Goal: Communication & Community: Answer question/provide support

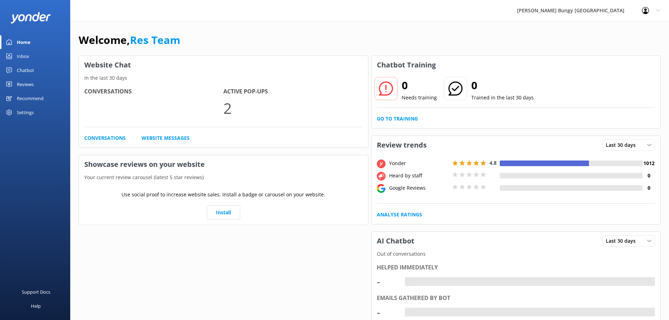
click at [53, 59] on link "Inbox" at bounding box center [35, 56] width 70 height 14
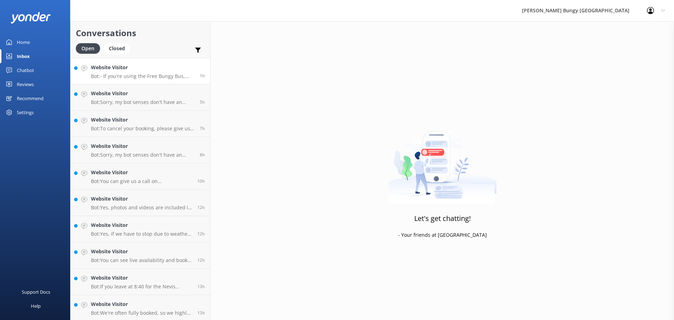
click at [100, 68] on h4 "Website Visitor" at bounding box center [143, 68] width 104 height 8
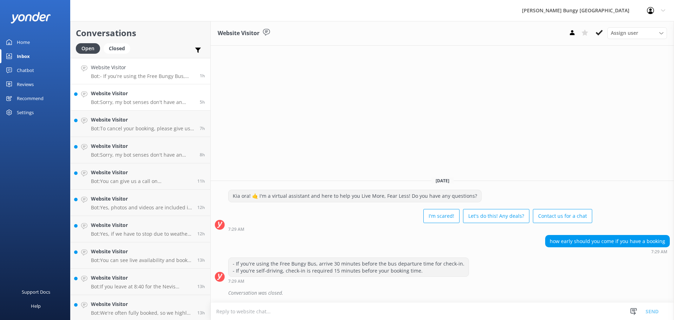
click at [153, 103] on p "Bot: Sorry, my bot senses don't have an answer for that, please try and rephras…" at bounding box center [143, 102] width 104 height 6
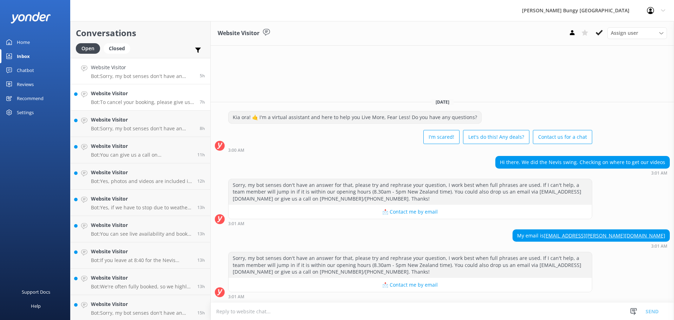
click at [115, 87] on link "Website Visitor Bot: To cancel your booking, please give us a call on 0800 286 …" at bounding box center [141, 97] width 140 height 26
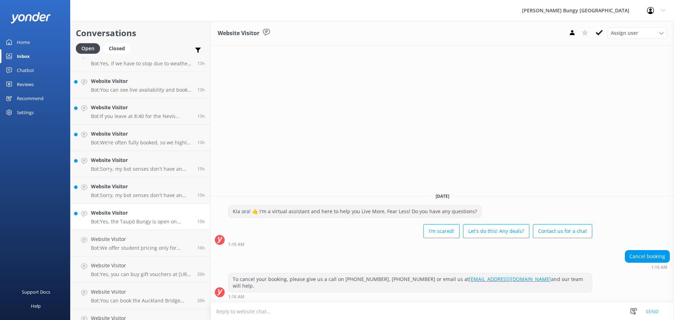
scroll to position [186, 0]
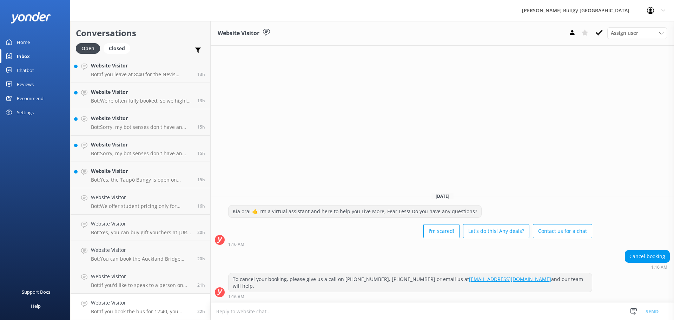
click at [157, 301] on h4 "Website Visitor" at bounding box center [141, 303] width 101 height 8
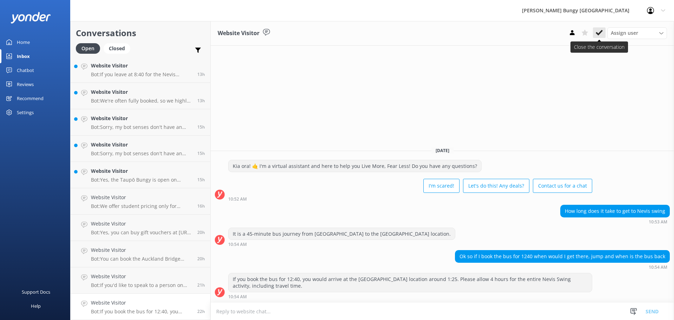
click at [597, 31] on icon at bounding box center [599, 32] width 7 height 7
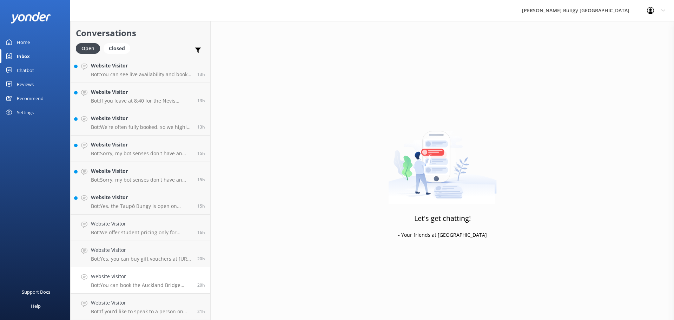
scroll to position [159, 0]
click at [152, 284] on p "Bot: You can book the Auckland Bridge Bungy and SkyWalk combo by visiting our w…" at bounding box center [141, 285] width 101 height 6
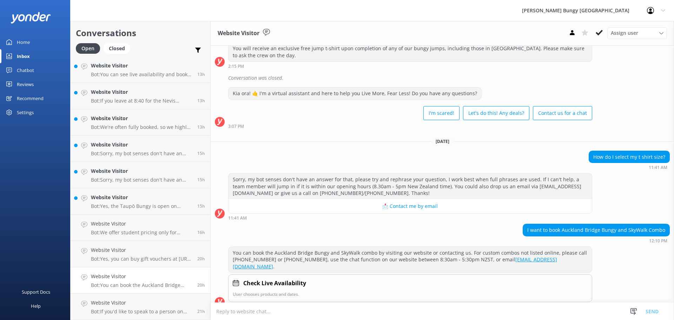
scroll to position [204, 0]
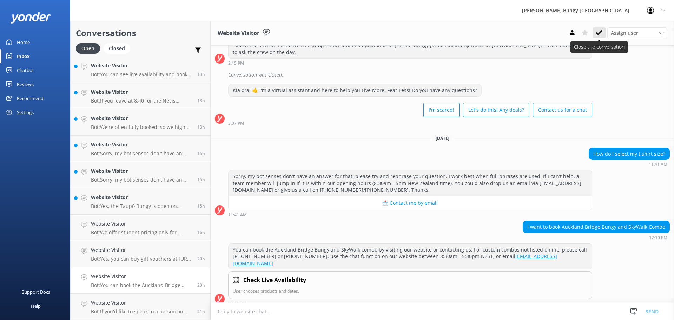
click at [602, 35] on icon at bounding box center [599, 32] width 7 height 7
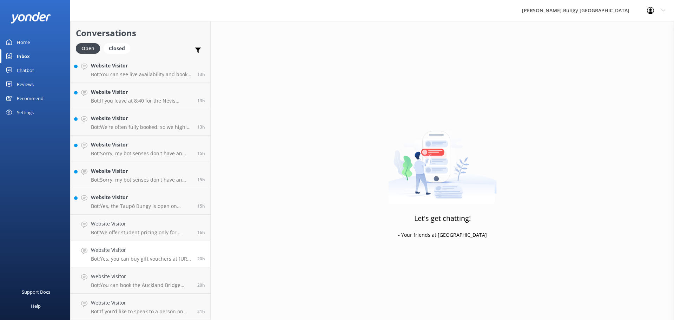
scroll to position [133, 0]
click at [121, 305] on h4 "Website Visitor" at bounding box center [141, 303] width 101 height 8
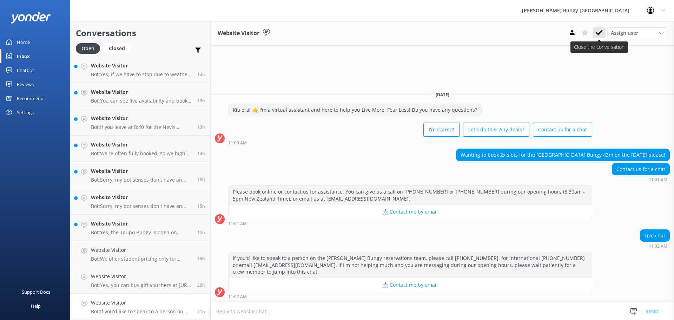
click at [595, 33] on button at bounding box center [599, 32] width 13 height 11
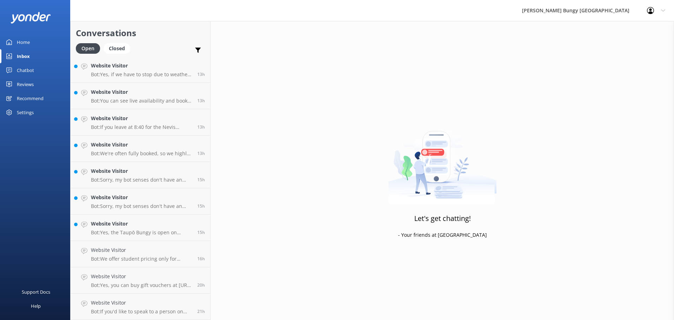
scroll to position [107, 0]
click at [161, 291] on link "Website Visitor Bot: We offer student pricing only for students studying in dom…" at bounding box center [141, 280] width 140 height 26
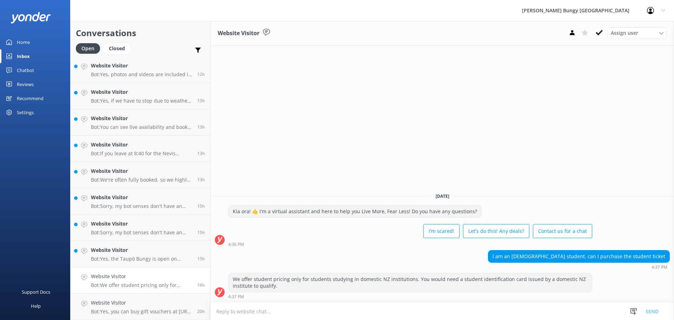
click at [598, 34] on use at bounding box center [599, 33] width 7 height 6
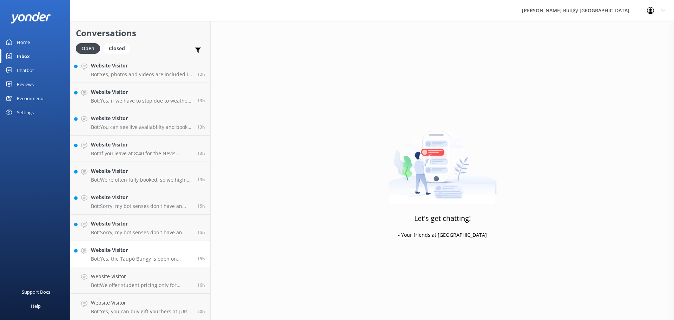
scroll to position [80, 0]
click at [162, 305] on h4 "Website Visitor" at bounding box center [141, 303] width 101 height 8
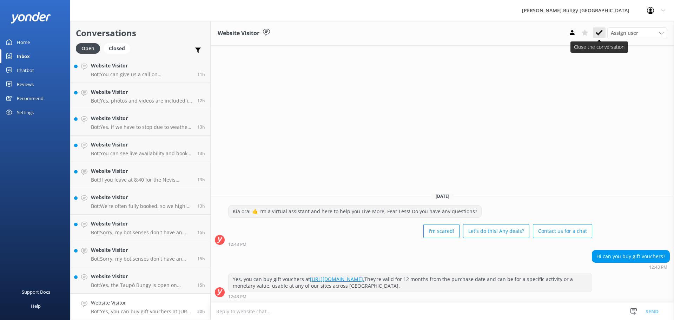
click at [603, 29] on button at bounding box center [599, 32] width 13 height 11
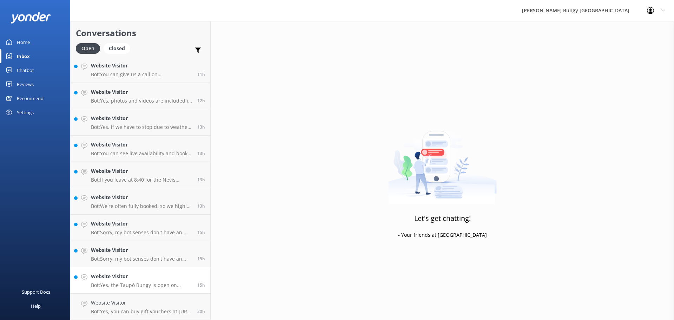
scroll to position [54, 0]
click at [139, 308] on div "Website Visitor Bot: Yes, the Taupō Bungy is open on Sundays from 9:00 am to 5:…" at bounding box center [141, 306] width 101 height 15
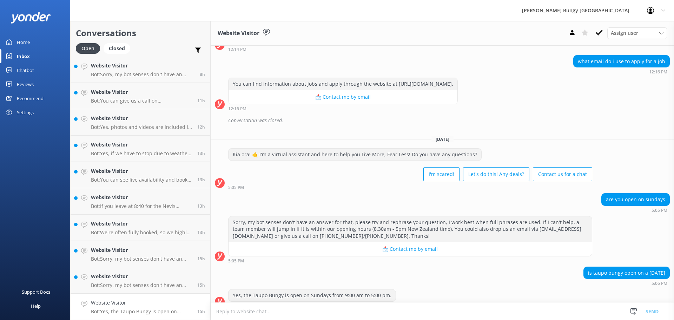
scroll to position [109, 0]
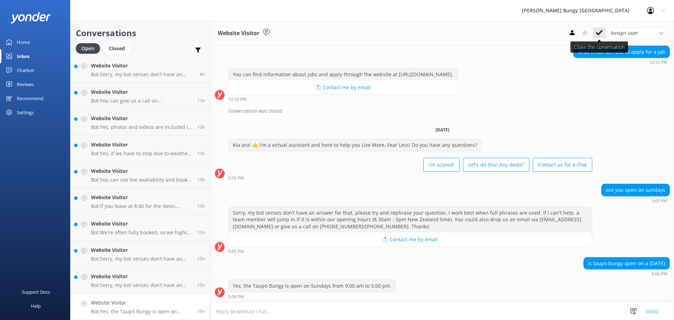
click at [599, 33] on icon at bounding box center [599, 32] width 7 height 7
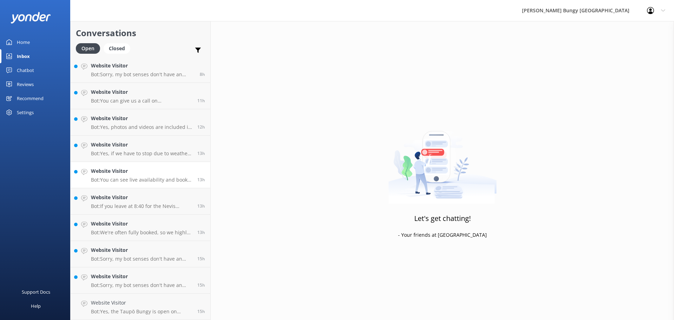
scroll to position [28, 0]
click at [137, 298] on link "Website Visitor Bot: Sorry, my bot senses don't have an answer for that, please…" at bounding box center [141, 307] width 140 height 26
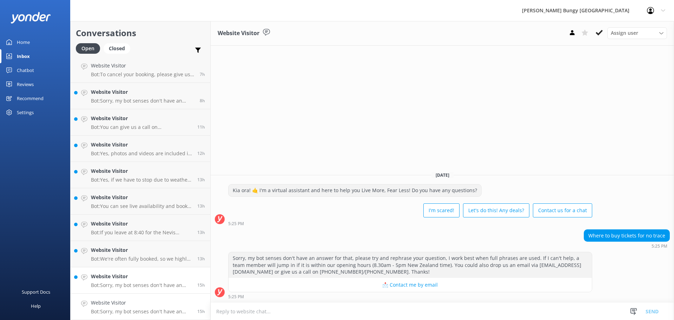
click at [122, 282] on p "Bot: Sorry, my bot senses don't have an answer for that, please try and rephras…" at bounding box center [141, 285] width 101 height 6
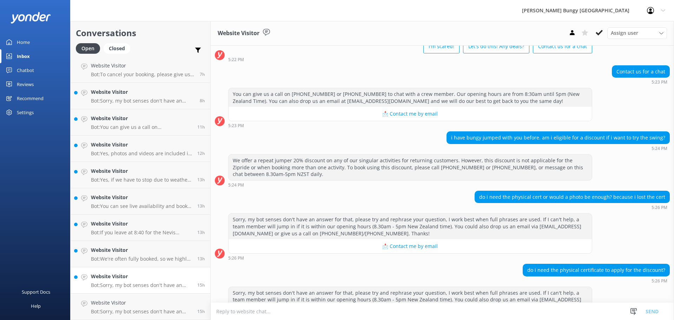
scroll to position [78, 0]
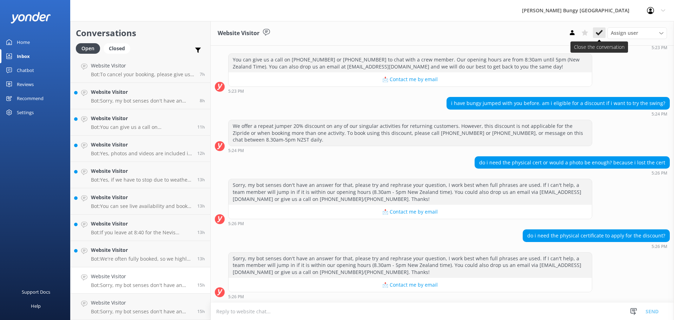
click at [601, 33] on icon at bounding box center [599, 32] width 7 height 7
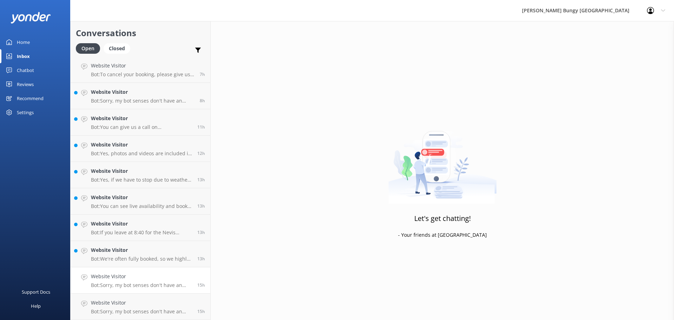
scroll to position [1, 0]
click at [162, 296] on link "Website Visitor Bot: Sorry, my bot senses don't have an answer for that, please…" at bounding box center [141, 307] width 140 height 26
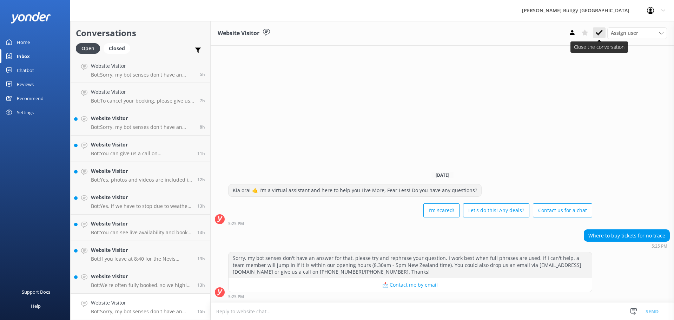
click at [599, 30] on icon at bounding box center [599, 32] width 7 height 7
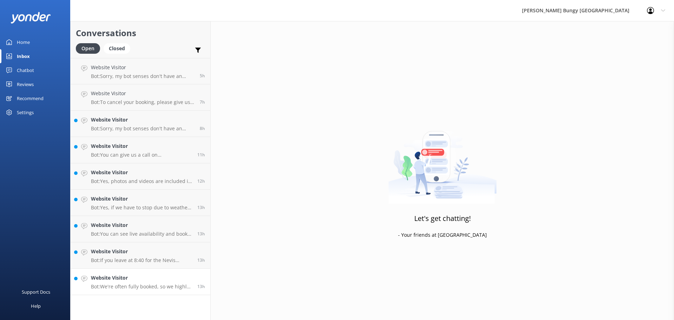
click at [159, 285] on p "Bot: We're often fully booked, so we highly recommend booking in advance to get…" at bounding box center [141, 286] width 101 height 6
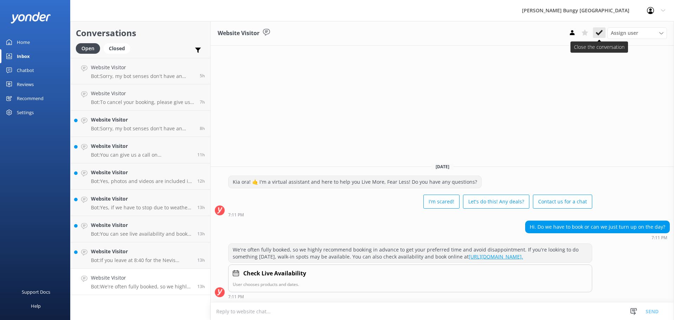
click at [599, 33] on icon at bounding box center [599, 32] width 7 height 7
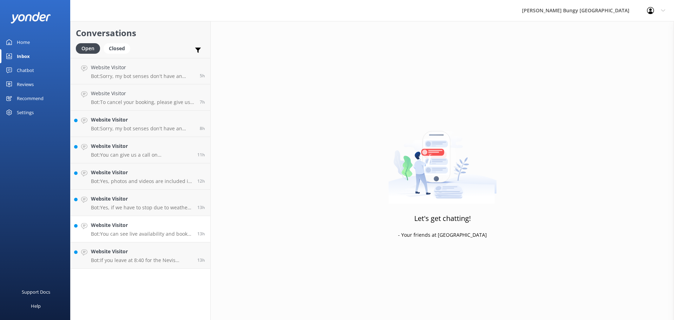
click at [138, 239] on link "Website Visitor Bot: You can see live availability and book the Auckland Skyjum…" at bounding box center [141, 229] width 140 height 26
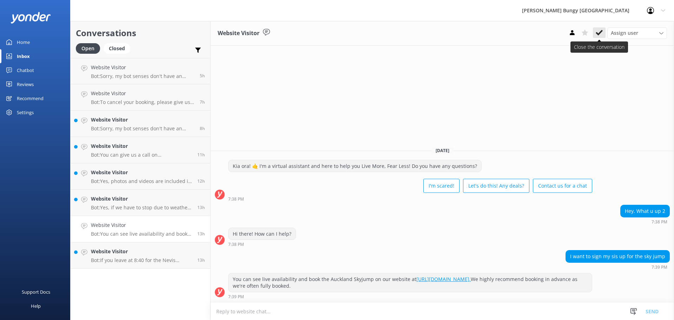
click at [596, 35] on icon at bounding box center [599, 32] width 7 height 7
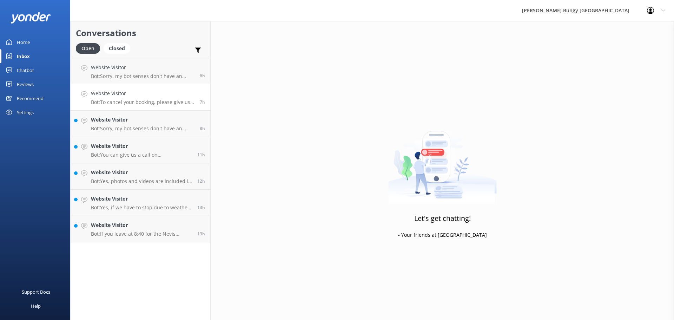
click at [135, 92] on h4 "Website Visitor" at bounding box center [143, 94] width 104 height 8
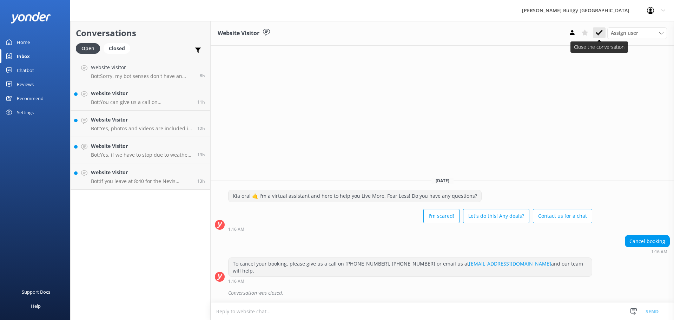
click at [600, 34] on use at bounding box center [599, 33] width 7 height 6
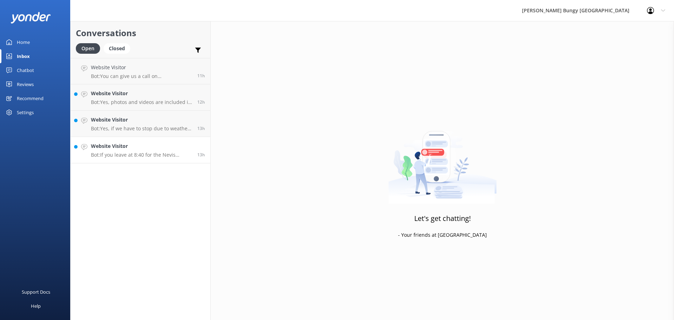
click at [162, 153] on p "Bot: If you leave at 8:40 for the Nevis Bungy, you should allow approximately 4…" at bounding box center [141, 155] width 101 height 6
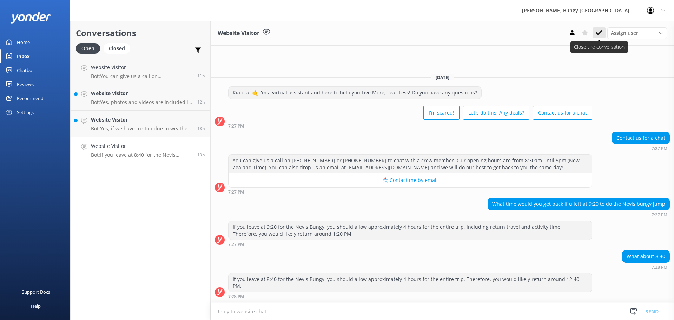
click at [601, 33] on icon at bounding box center [599, 32] width 7 height 7
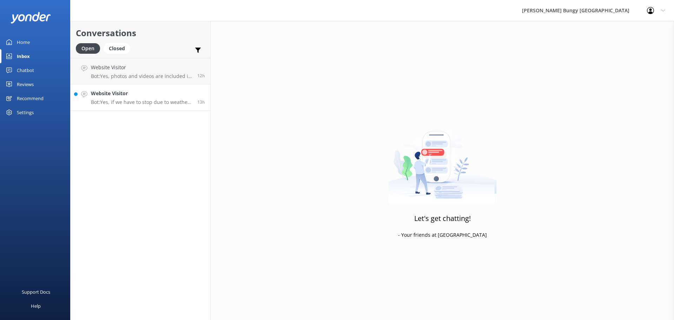
click at [176, 97] on h4 "Website Visitor" at bounding box center [141, 94] width 101 height 8
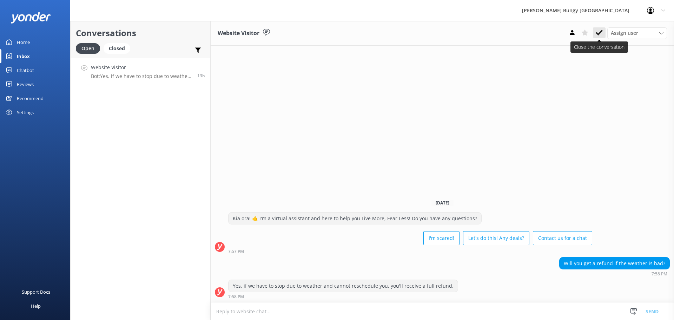
click at [598, 36] on icon at bounding box center [599, 32] width 7 height 7
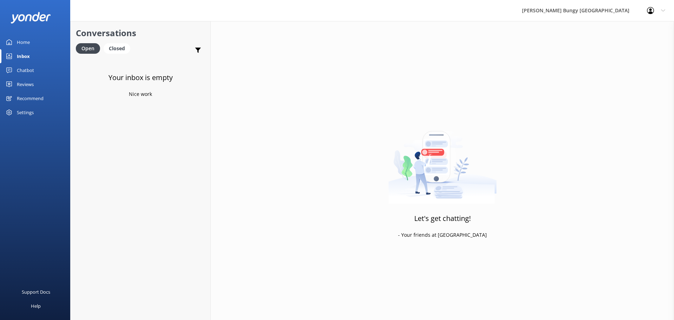
click at [133, 85] on div "Your inbox is empty Nice work" at bounding box center [141, 218] width 140 height 320
click at [99, 183] on div "Your inbox is empty Nice work" at bounding box center [141, 218] width 140 height 320
click at [120, 70] on h4 "Website Visitor" at bounding box center [142, 68] width 103 height 8
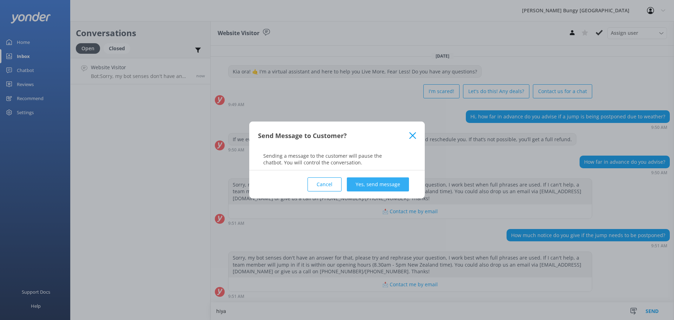
type textarea "hiya"
click at [394, 188] on button "Yes, send message" at bounding box center [378, 184] width 62 height 14
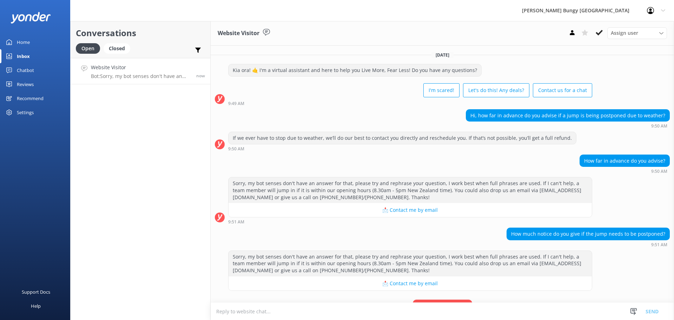
scroll to position [36, 0]
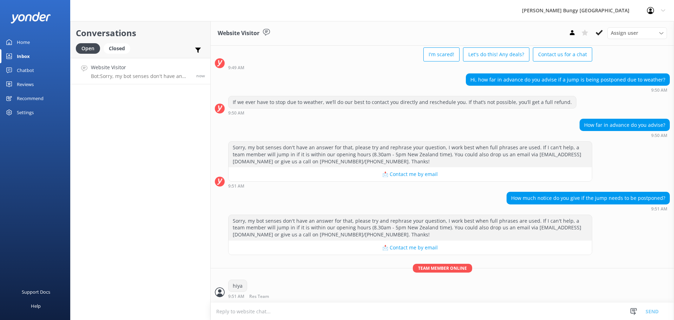
click at [361, 311] on textarea at bounding box center [442, 311] width 463 height 17
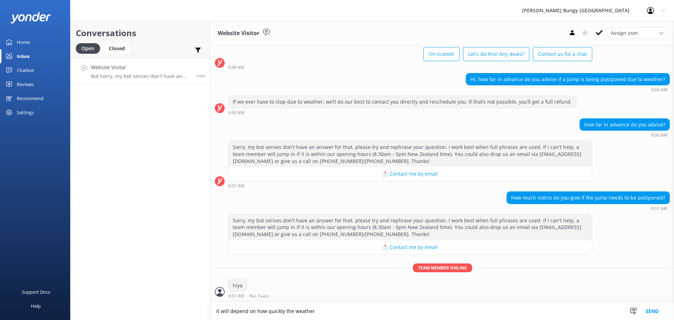
scroll to position [59, 0]
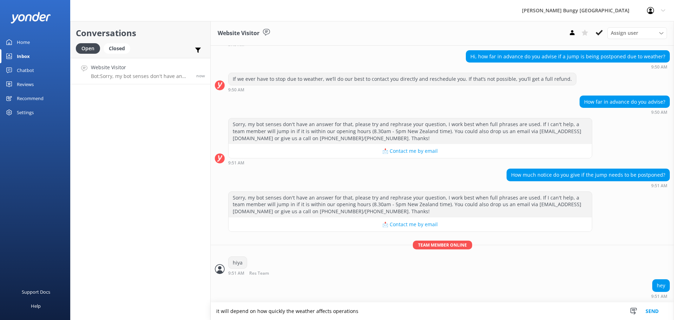
type textarea "it will depend on how quickly the weather affects operations"
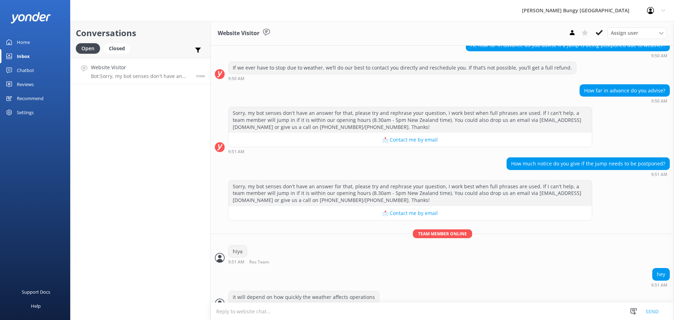
scroll to position [81, 0]
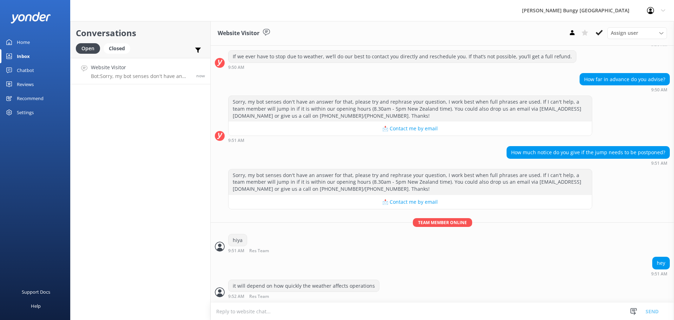
click at [361, 311] on textarea at bounding box center [442, 311] width 463 height 17
type textarea "we always aim to give as much notice as possible"
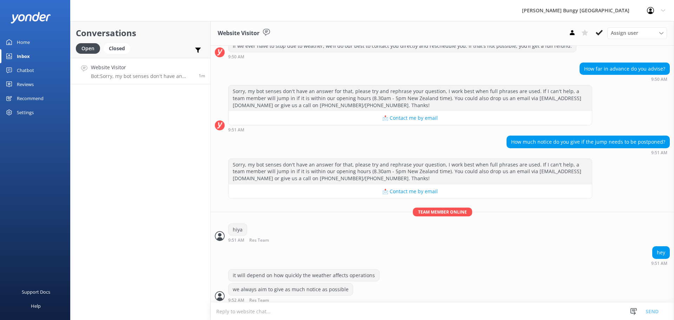
scroll to position [96, 0]
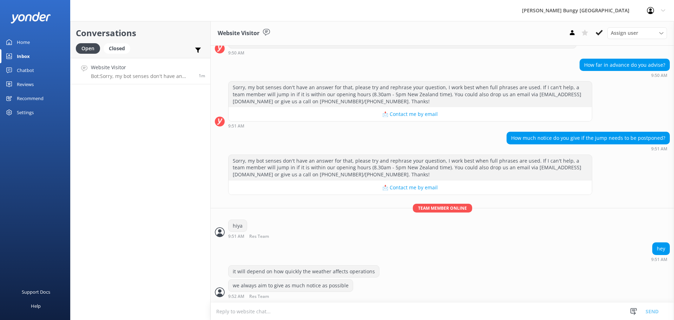
click at [361, 311] on textarea at bounding box center [442, 311] width 463 height 17
type textarea "it can vary"
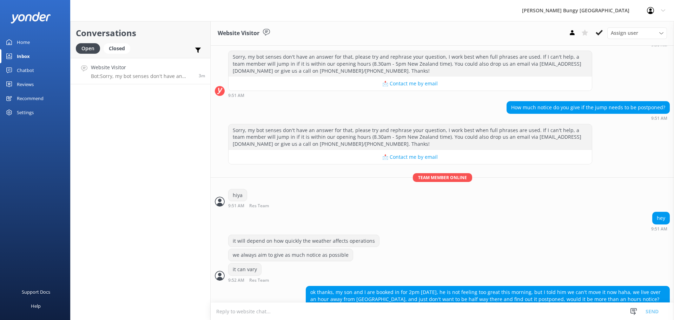
scroll to position [140, 0]
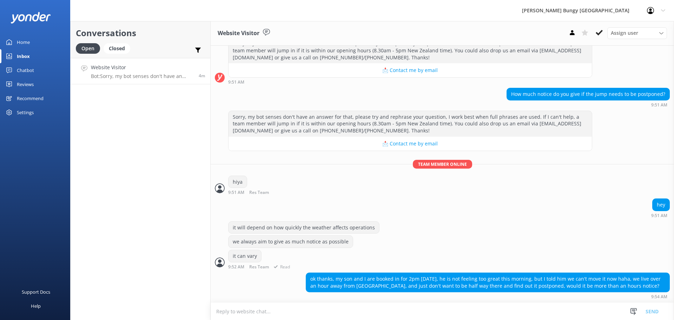
click at [401, 261] on div "it can vary 9:52 AM Res Team Read" at bounding box center [442, 259] width 463 height 19
click at [382, 310] on textarea at bounding box center [442, 311] width 463 height 17
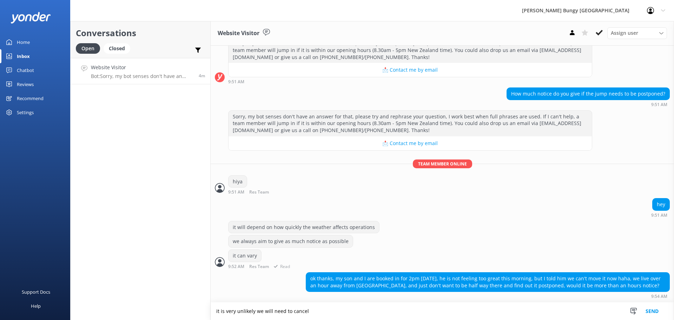
type textarea "it is very unlikely we will need to cancel"
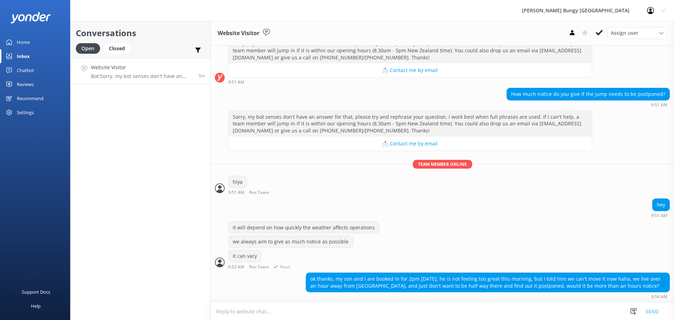
scroll to position [163, 0]
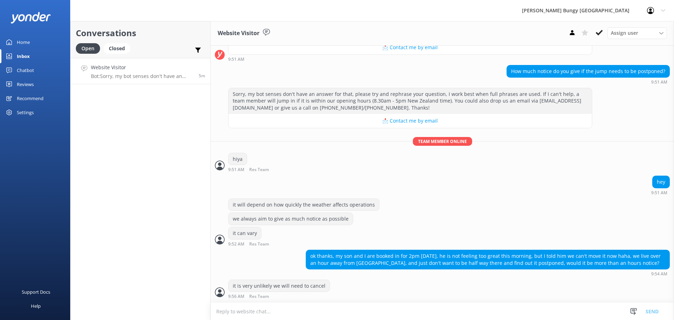
click at [379, 311] on textarea at bounding box center [442, 311] width 463 height 17
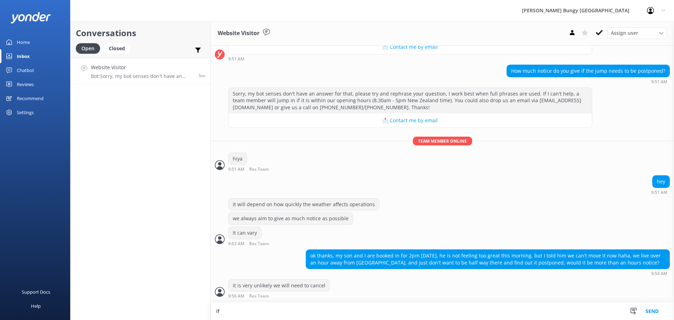
type textarea "i"
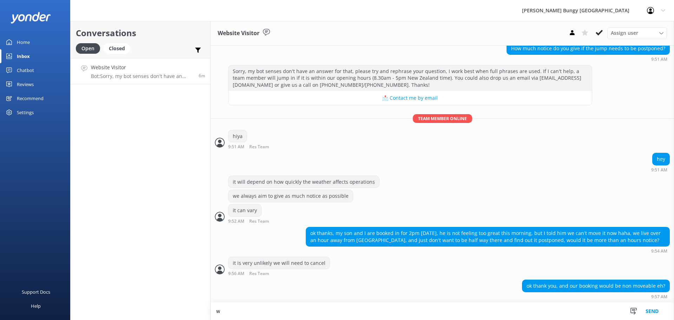
scroll to position [186, 0]
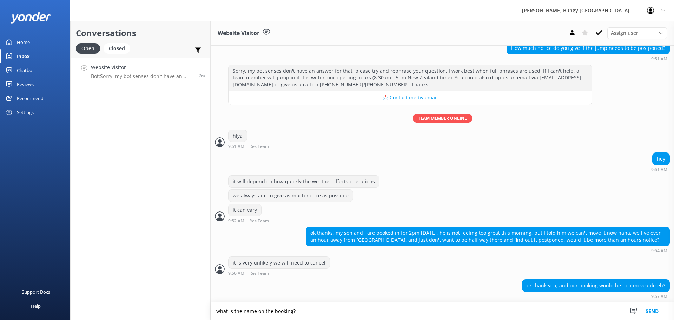
type textarea "what is the name on the booking?"
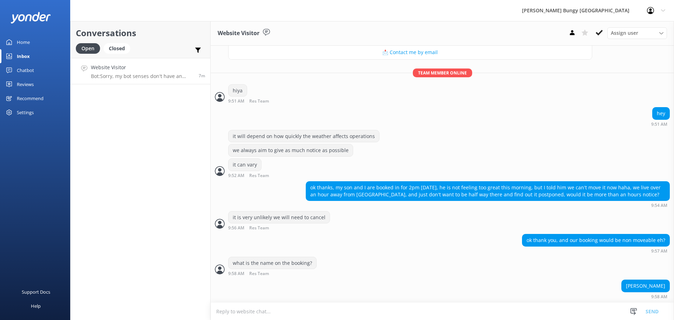
scroll to position [245, 0]
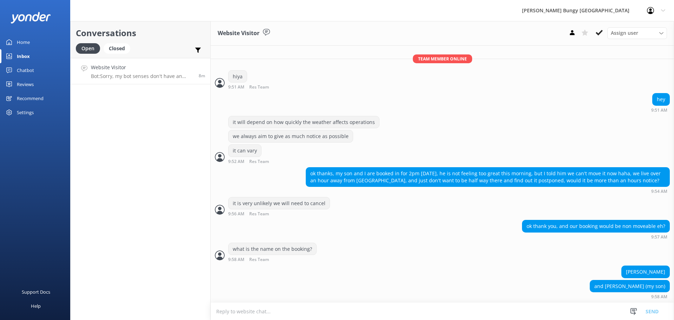
click at [389, 303] on textarea at bounding box center [442, 311] width 463 height 17
click at [283, 311] on textarea at bounding box center [442, 311] width 463 height 17
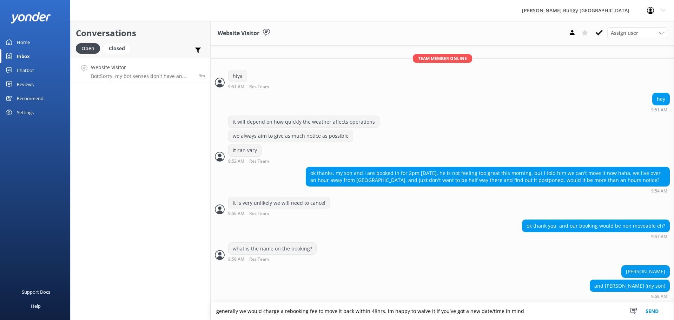
type textarea "generally we would charge a rebooking fee to move it back within 48hrs. im happ…"
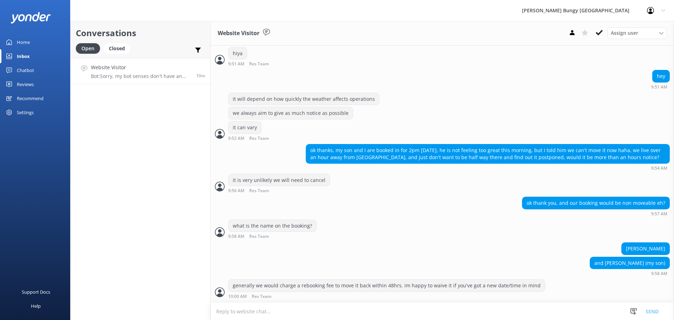
scroll to position [291, 0]
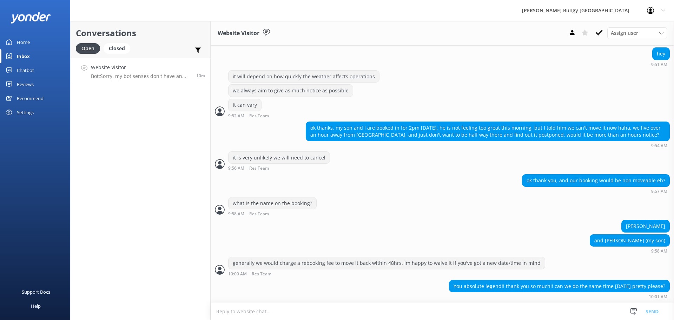
click at [79, 252] on div "Conversations Open Closed Important Assigned to me Unassigned Website Visitor B…" at bounding box center [140, 170] width 140 height 299
click at [28, 78] on div "Reviews" at bounding box center [25, 84] width 17 height 14
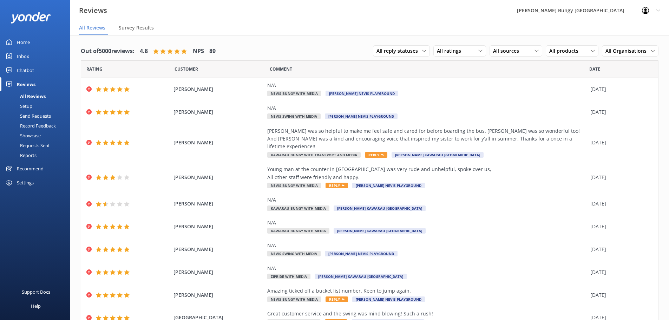
click at [27, 185] on div "Settings" at bounding box center [25, 183] width 17 height 14
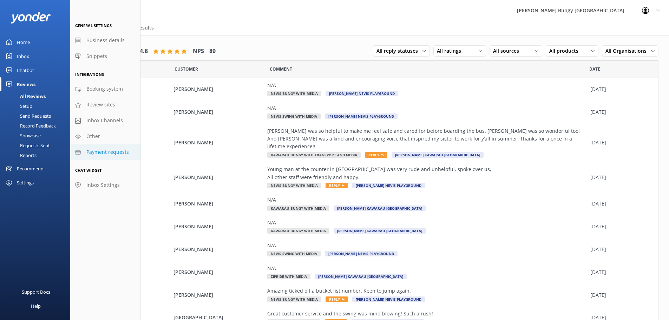
click at [117, 153] on span "Payment requests" at bounding box center [107, 152] width 42 height 8
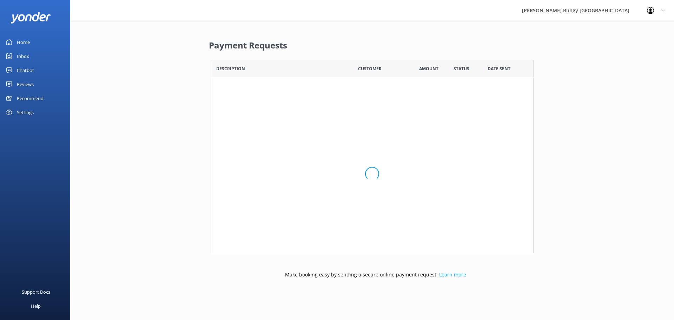
click at [117, 153] on div "Payment Requests Description Customer Amount Status Date Sent Loading.. Make bo…" at bounding box center [372, 160] width 604 height 278
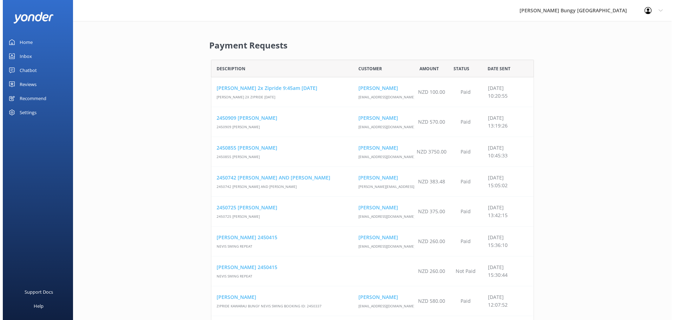
scroll to position [51437, 318]
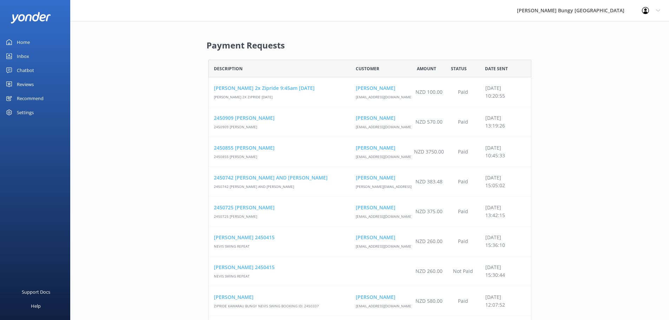
click at [269, 181] on link "2450742 ELLA AND SARAH" at bounding box center [279, 178] width 131 height 8
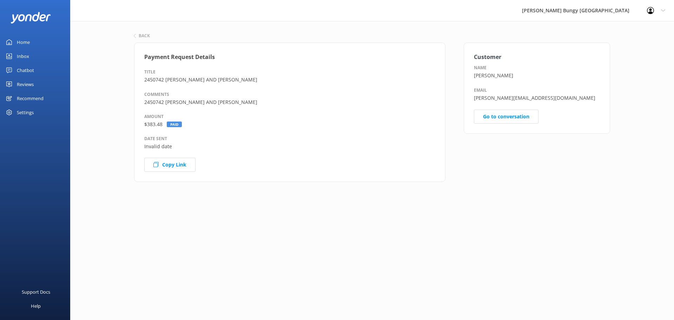
click at [38, 41] on link "Home" at bounding box center [35, 42] width 70 height 14
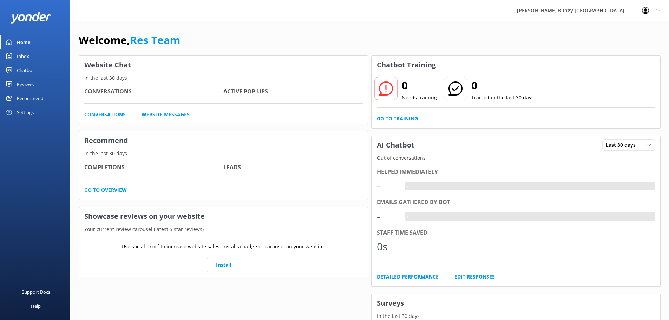
click at [36, 54] on link "Inbox" at bounding box center [35, 56] width 70 height 14
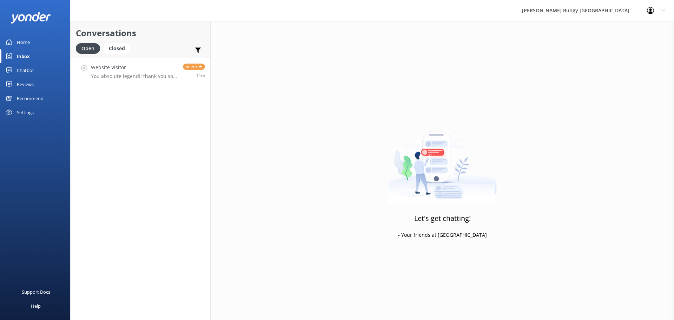
click at [121, 72] on div "Website Visitor You absolute legend!! thank you so much!! can we do the same ti…" at bounding box center [134, 71] width 87 height 15
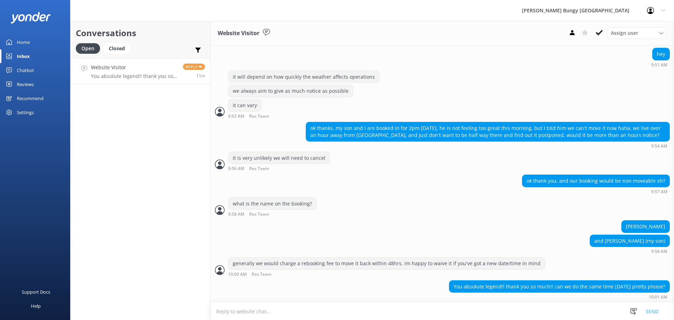
scroll to position [291, 0]
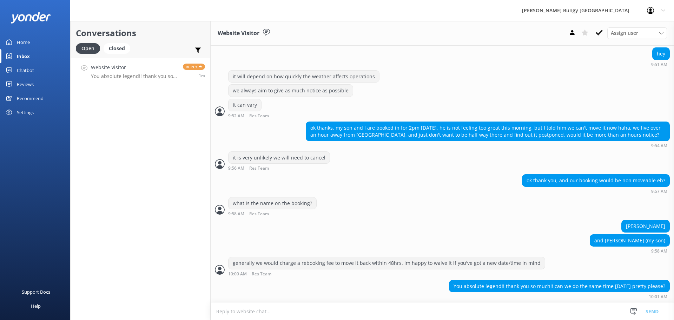
click at [374, 305] on textarea at bounding box center [442, 311] width 463 height 17
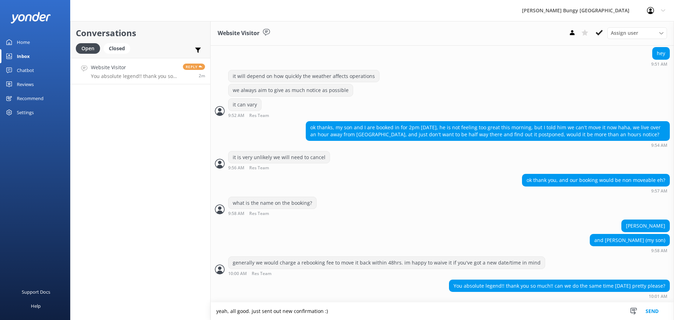
type textarea "yeah, all good. just sent out new confirmation :)"
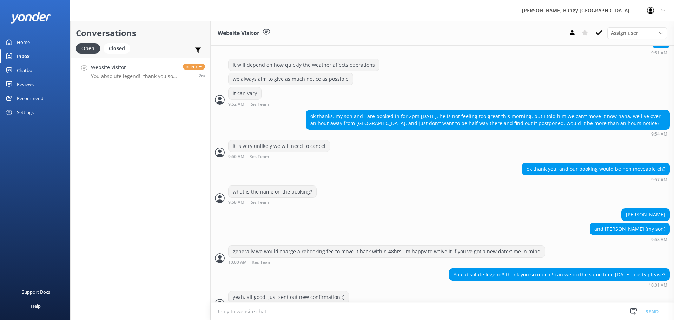
scroll to position [314, 0]
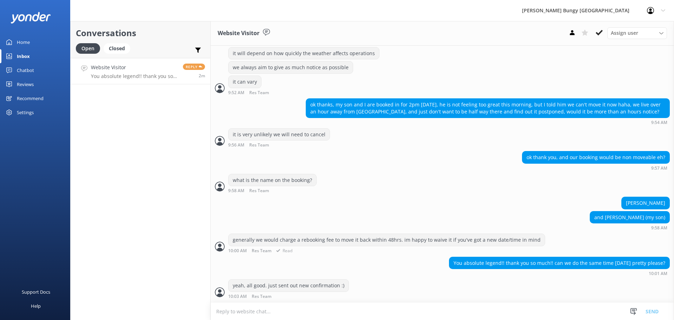
click at [310, 252] on div "10:00 AM Res Team Read" at bounding box center [386, 250] width 317 height 5
click at [162, 222] on div "Conversations Open Closed Important Assigned to me Unassigned Website Visitor Y…" at bounding box center [140, 170] width 140 height 299
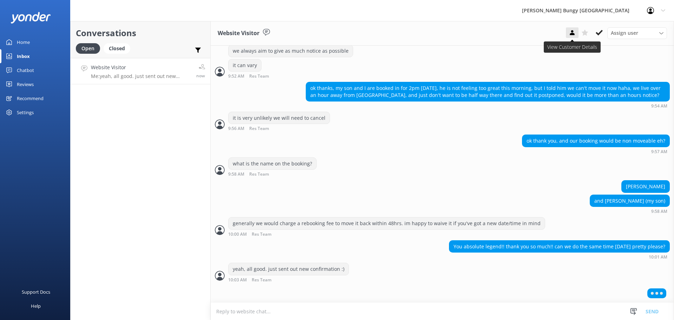
click at [574, 32] on icon at bounding box center [572, 32] width 7 height 7
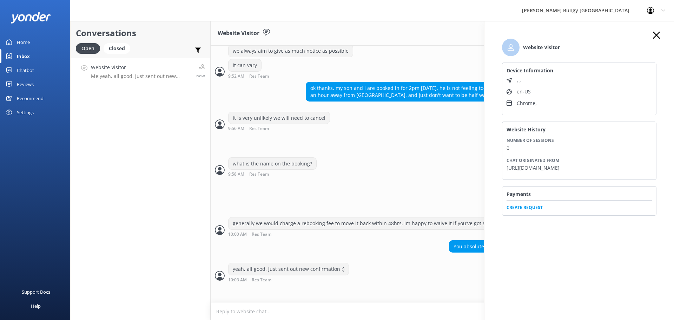
click at [658, 36] on use "button" at bounding box center [656, 35] width 7 height 7
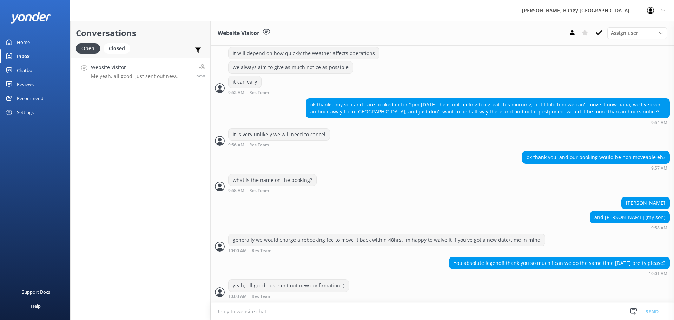
scroll to position [337, 0]
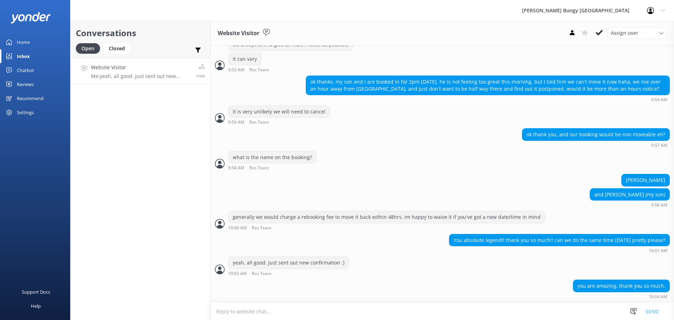
click at [513, 314] on textarea at bounding box center [442, 311] width 463 height 17
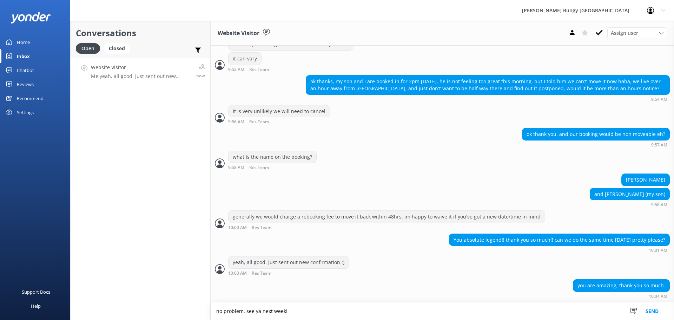
type textarea "no problem, see ya next week!"
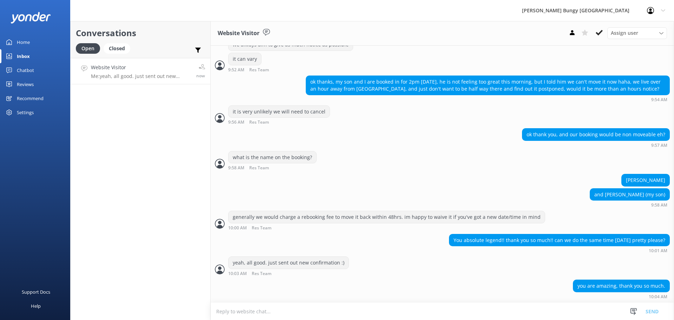
scroll to position [360, 0]
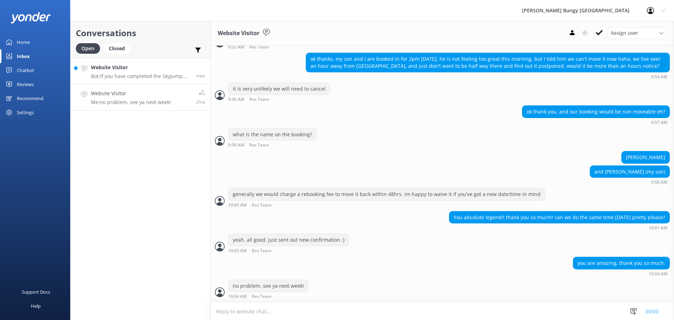
click at [118, 74] on p "Bot: If you have completed the SkyJump, you can redo the same experience for a …" at bounding box center [141, 76] width 100 height 6
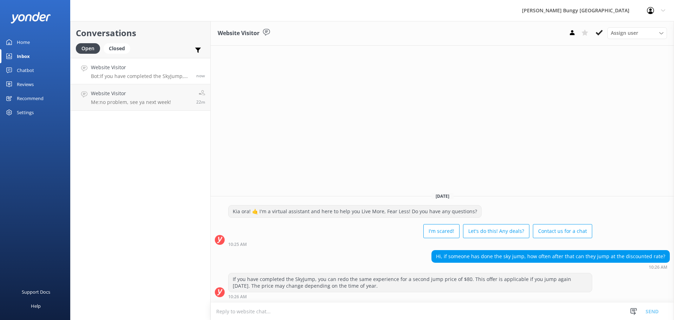
click at [505, 311] on textarea at bounding box center [442, 311] width 463 height 17
click at [124, 300] on div "Conversations Open Closed Important Assigned to me Unassigned Website Visitor B…" at bounding box center [140, 170] width 140 height 299
click at [266, 246] on div "10:25 AM" at bounding box center [410, 244] width 364 height 5
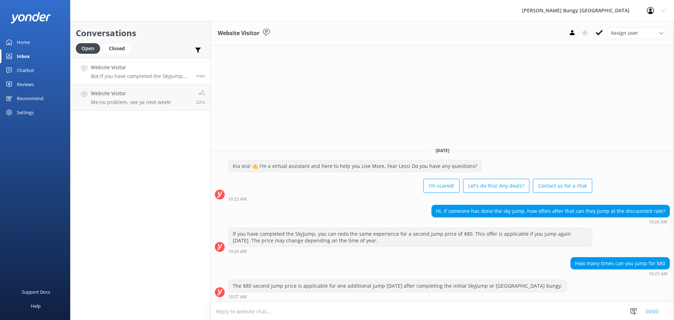
click at [268, 307] on textarea at bounding box center [442, 311] width 463 height 17
click at [256, 278] on div "How many times can you jump for $80 10:27 AM" at bounding box center [442, 268] width 463 height 23
click at [347, 253] on div "10:26 AM" at bounding box center [410, 251] width 364 height 5
click at [176, 212] on div "Conversations Open Closed Important Assigned to me Unassigned Website Visitor B…" at bounding box center [140, 170] width 140 height 299
click at [152, 68] on h4 "Website Visitor" at bounding box center [141, 68] width 100 height 8
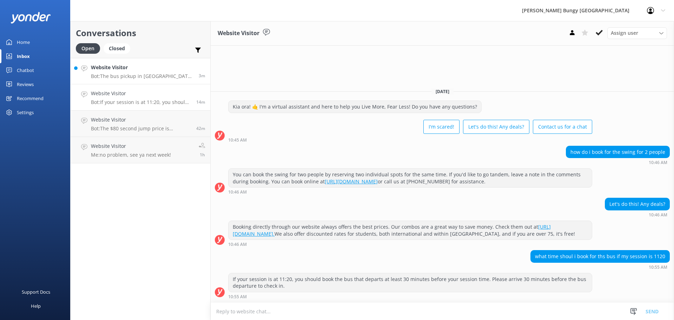
click at [142, 78] on p "Bot: The bus pickup in Queenstown is at our office located at 25 Shotover Stree…" at bounding box center [142, 76] width 103 height 6
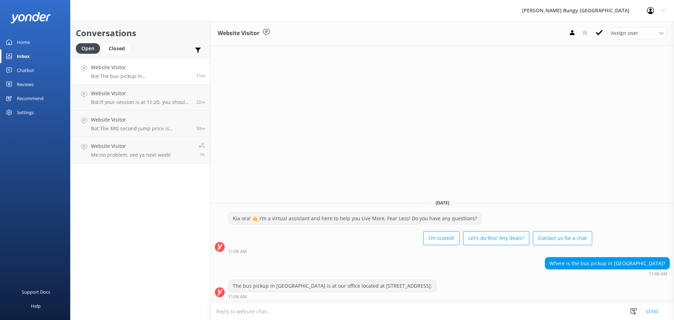
click at [105, 184] on div "Conversations Open Closed Important Assigned to me Unassigned Website Visitor B…" at bounding box center [140, 170] width 140 height 299
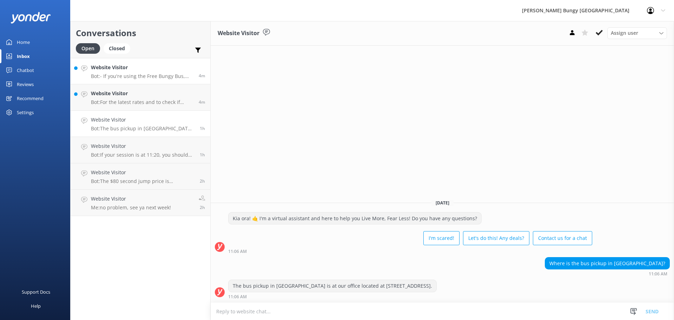
click at [130, 77] on p "Bot: - If you're using the Free Bungy Bus, arrive 30 minutes before the bus dep…" at bounding box center [142, 76] width 103 height 6
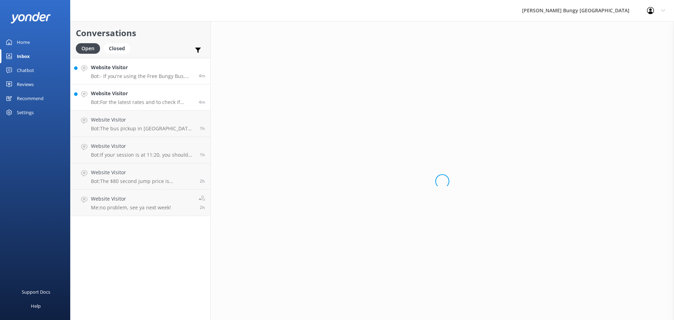
click at [138, 104] on p "Bot: For the latest rates and to check if there is a family price for a group o…" at bounding box center [142, 102] width 103 height 6
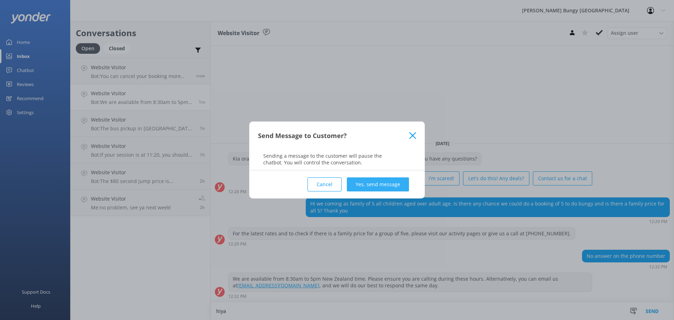
type textarea "hiya"
click at [381, 184] on button "Yes, send message" at bounding box center [378, 184] width 62 height 14
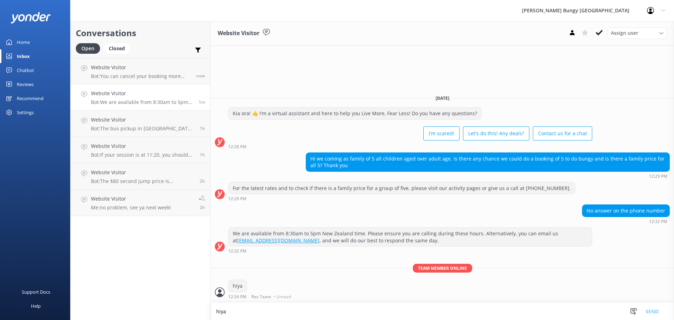
click at [268, 317] on textarea "hiya" at bounding box center [442, 311] width 463 height 17
type textarea "how can we help?"
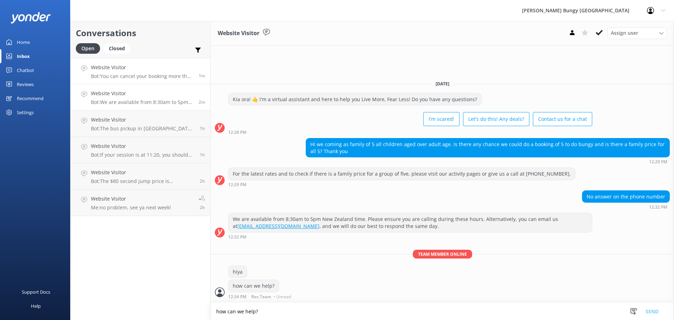
click at [101, 79] on p "Bot: You can cancel your booking more than 48 hours in advance to receive a 100…" at bounding box center [142, 76] width 103 height 6
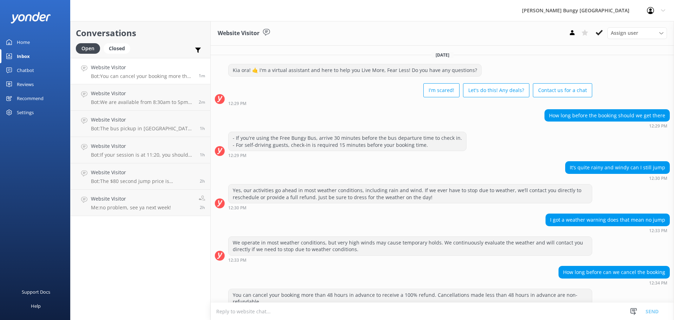
scroll to position [16, 0]
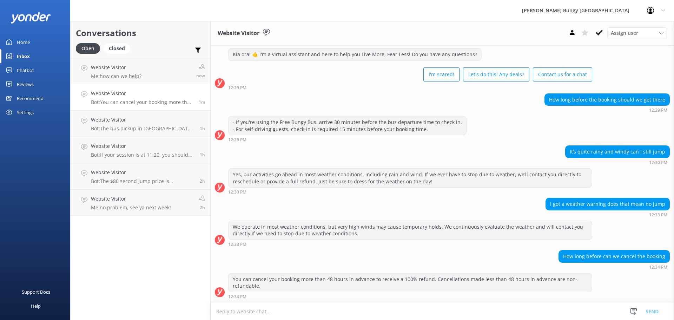
click at [354, 289] on div "You can cancel your booking more than 48 hours in advance to receive a 100% ref…" at bounding box center [410, 282] width 363 height 19
click at [110, 81] on link "Website Visitor Bot: Sorry, my bot senses don't have an answer for that, please…" at bounding box center [141, 71] width 140 height 26
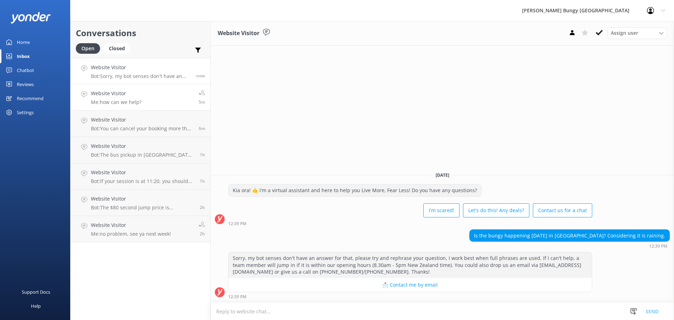
click at [166, 99] on link "Website Visitor Me: how can we help? 5m" at bounding box center [141, 97] width 140 height 26
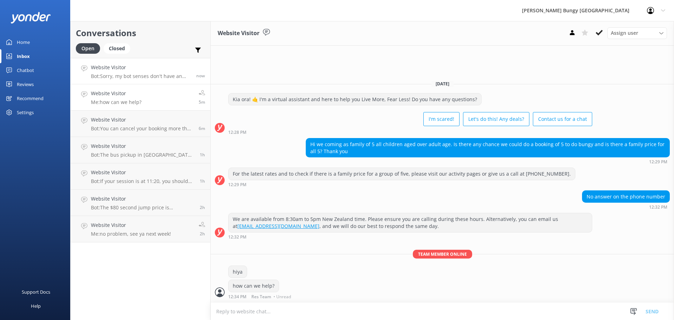
click at [164, 72] on div "Website Visitor Bot: Sorry, my bot senses don't have an answer for that, please…" at bounding box center [141, 71] width 100 height 15
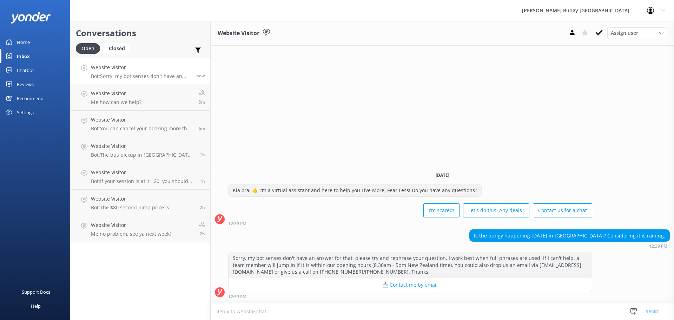
click at [413, 111] on div "Website Visitor Assign user [PERSON_NAME] [PERSON_NAME] Tech Admin [PERSON_NAME…" at bounding box center [442, 170] width 463 height 299
click at [88, 99] on link "Website Visitor Me: how can we help? 6m" at bounding box center [141, 97] width 140 height 26
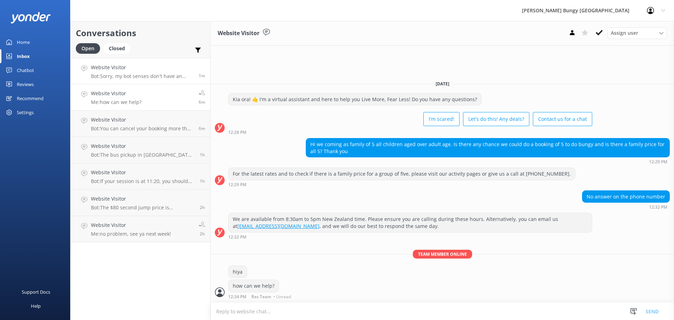
click at [138, 71] on h4 "Website Visitor" at bounding box center [142, 68] width 103 height 8
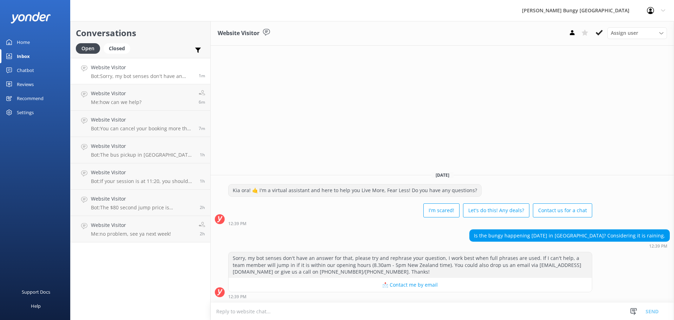
click at [249, 50] on div "Website Visitor Assign user Mike Voyce Michelle Gillard Tech Admin Dan Waugh Re…" at bounding box center [442, 170] width 463 height 299
click at [148, 261] on div "Conversations Open Closed Important Assigned to me Unassigned Website Visitor B…" at bounding box center [140, 170] width 140 height 299
click at [99, 300] on div "Conversations Open Closed Important Assigned to me Unassigned Website Visitor B…" at bounding box center [140, 170] width 140 height 299
click at [107, 258] on div "Conversations Open Closed Important Assigned to me Unassigned Website Visitor B…" at bounding box center [140, 170] width 140 height 299
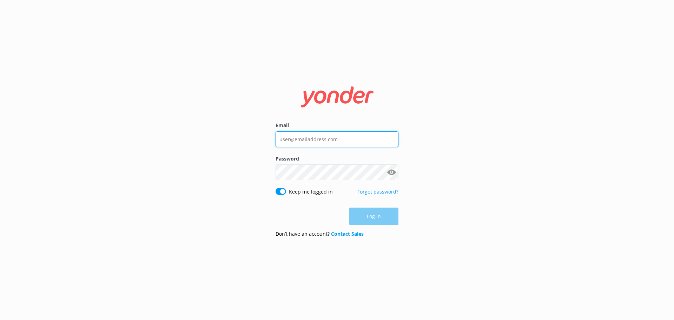
type input "[EMAIL_ADDRESS][DOMAIN_NAME]"
click at [381, 215] on div "Log in" at bounding box center [337, 217] width 123 height 18
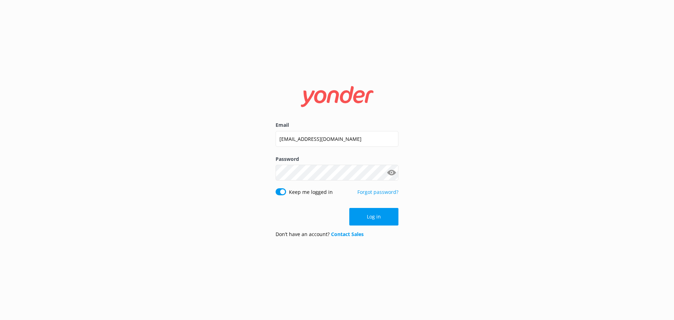
click at [381, 215] on button "Log in" at bounding box center [373, 217] width 49 height 18
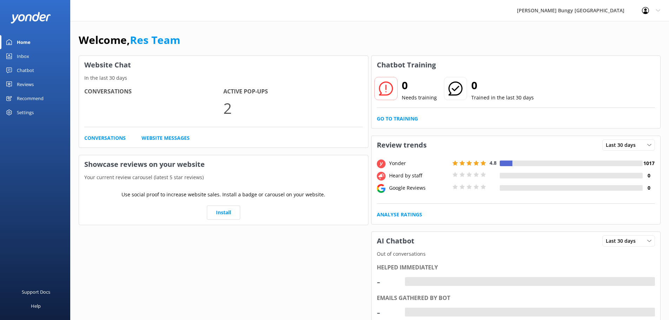
click at [47, 61] on link "Inbox" at bounding box center [35, 56] width 70 height 14
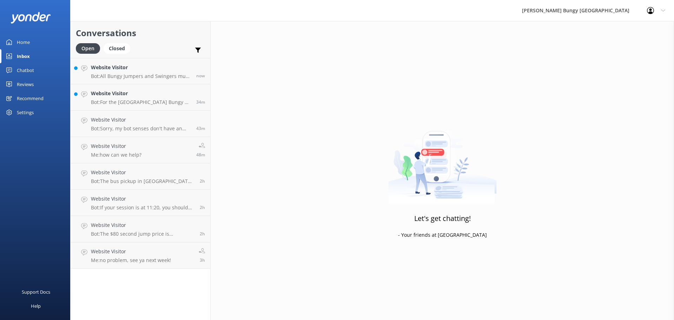
click at [124, 72] on div "Website Visitor Bot: All Bungy Jumpers and Swingers must be at least 10 years o…" at bounding box center [141, 71] width 100 height 15
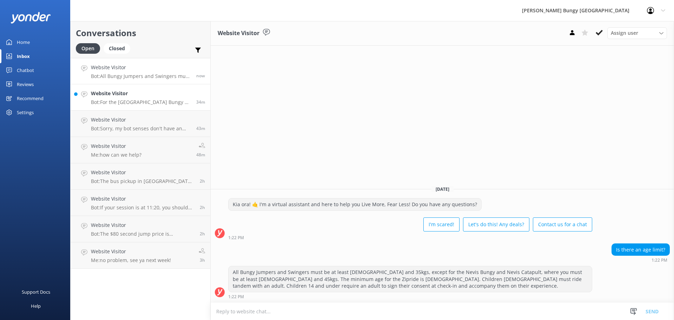
click at [137, 99] on div "Website Visitor Bot: For the Auckland Bridge Bungy & Climb, if you are driving …" at bounding box center [141, 97] width 100 height 15
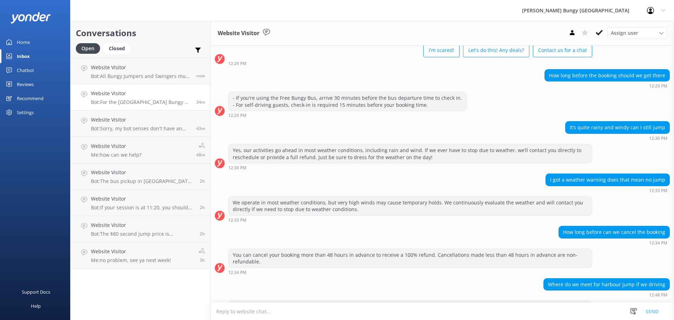
scroll to position [68, 0]
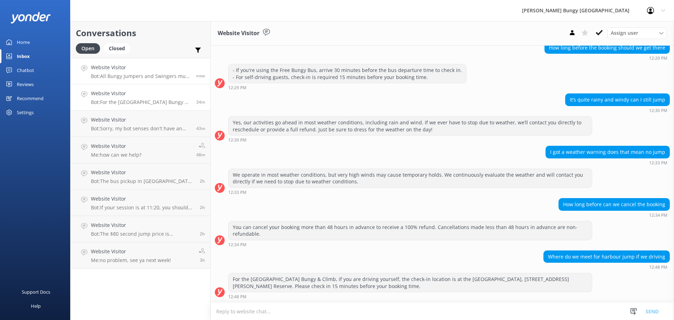
click at [173, 70] on h4 "Website Visitor" at bounding box center [141, 68] width 100 height 8
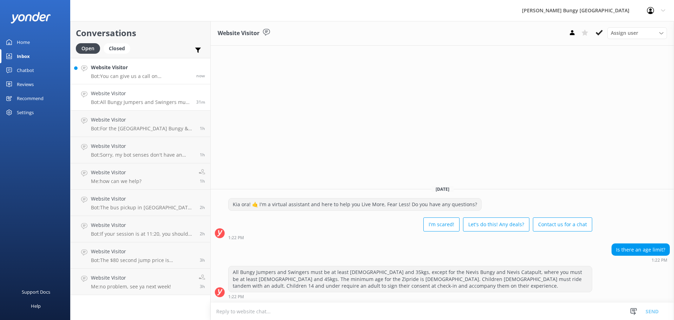
click at [100, 77] on p "Bot: You can give us a call on 0800 286 4958 or +64 3 450 1300 to chat with a c…" at bounding box center [141, 76] width 100 height 6
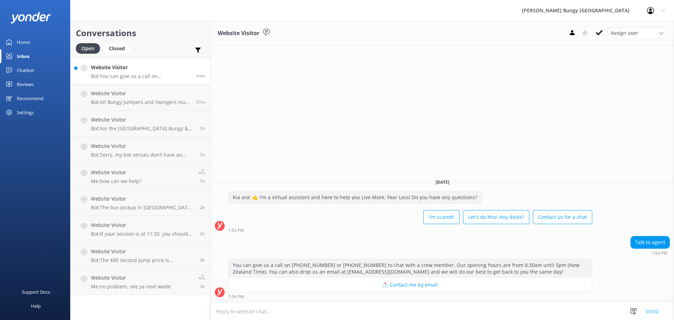
click at [358, 316] on textarea at bounding box center [442, 311] width 463 height 17
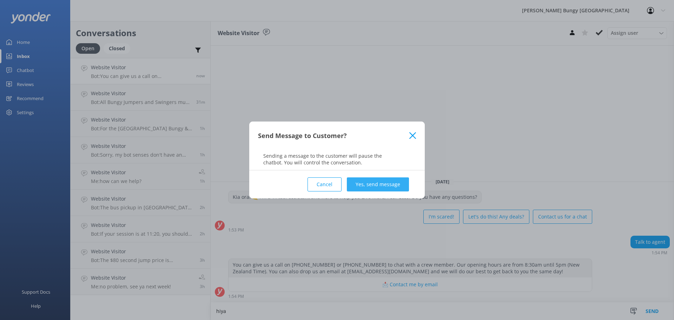
type textarea "hiya"
click at [363, 177] on button "Yes, send message" at bounding box center [378, 184] width 62 height 14
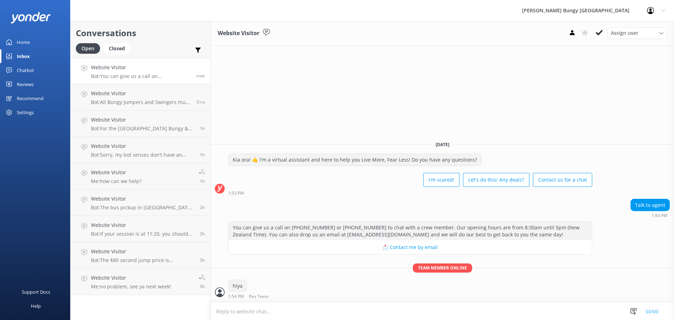
click at [311, 310] on textarea at bounding box center [442, 311] width 463 height 17
click at [309, 307] on textarea "how can we hel" at bounding box center [442, 311] width 463 height 18
type textarea "how can we help?"
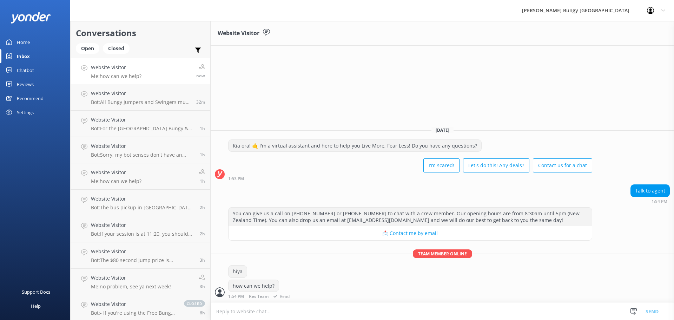
click at [302, 266] on div "hiya" at bounding box center [442, 272] width 463 height 14
click at [91, 42] on div "Conversations Open Closed Important Assigned to me Unassigned" at bounding box center [141, 39] width 140 height 37
click at [88, 47] on div "Open" at bounding box center [88, 48] width 24 height 11
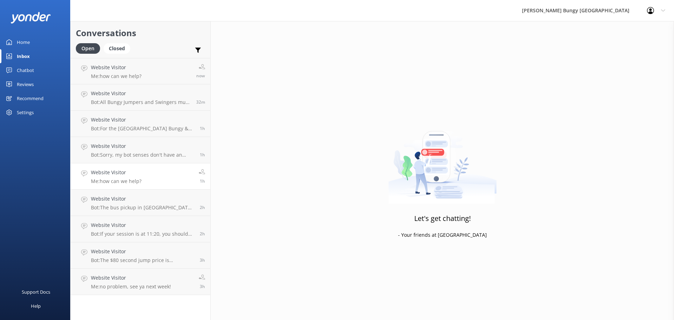
click at [179, 164] on link "Website Visitor Me: how can we help? 1h" at bounding box center [141, 176] width 140 height 26
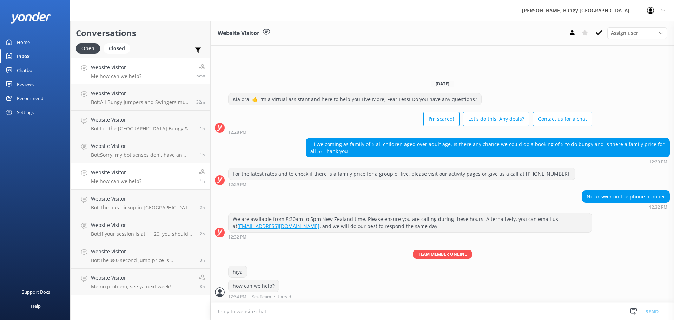
click at [151, 65] on link "Website Visitor Me: how can we help? now" at bounding box center [141, 71] width 140 height 26
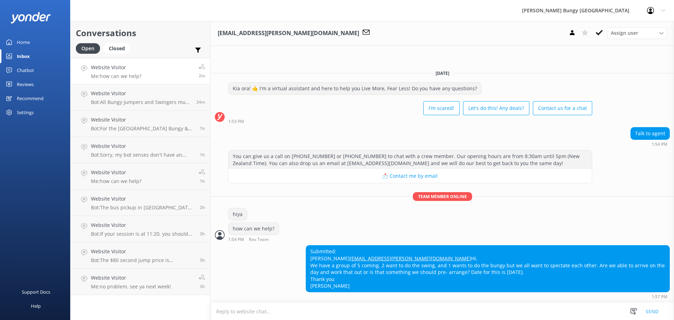
click at [593, 310] on textarea at bounding box center [442, 311] width 463 height 17
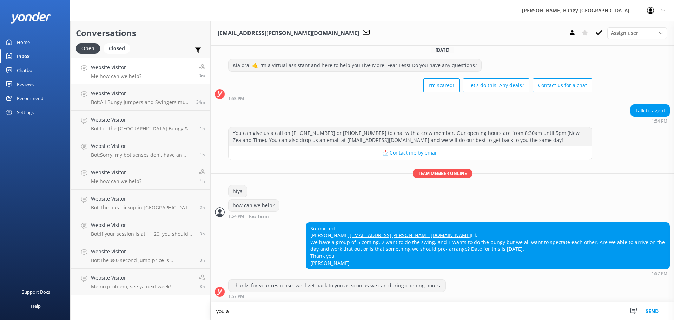
scroll to position [19, 0]
type textarea "you are able to book all in"
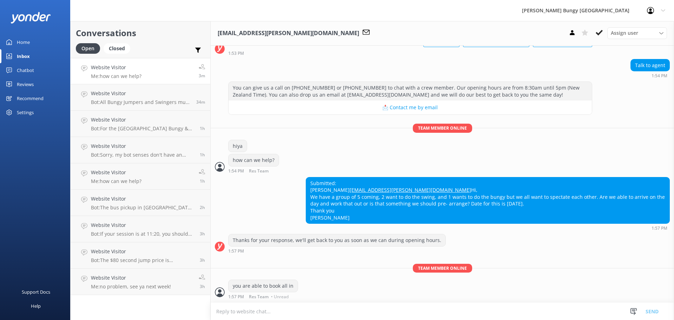
scroll to position [64, 0]
click at [400, 309] on textarea at bounding box center [442, 311] width 463 height 17
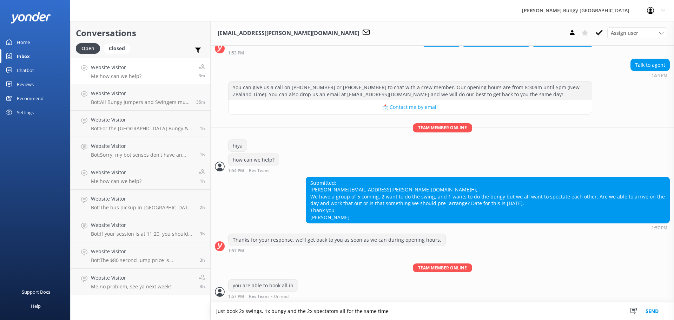
type textarea "just book 2x swings, 1x bungy and the 2x spectators all for the same time"
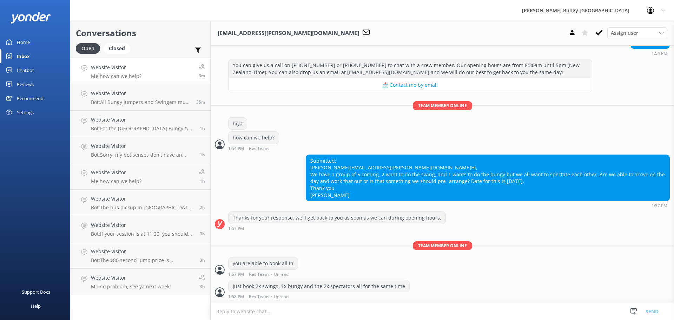
click at [400, 309] on textarea at bounding box center [442, 311] width 463 height 17
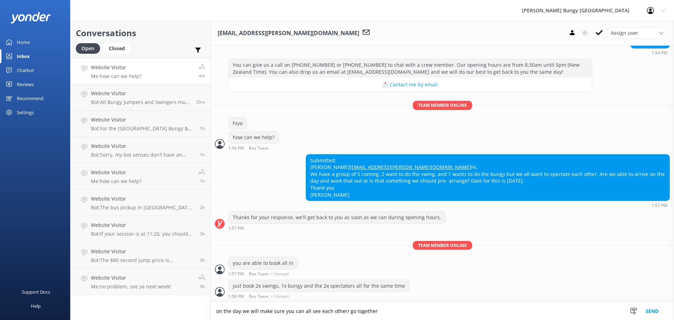
type textarea "on the day we will make sure you can all see each other/ go together"
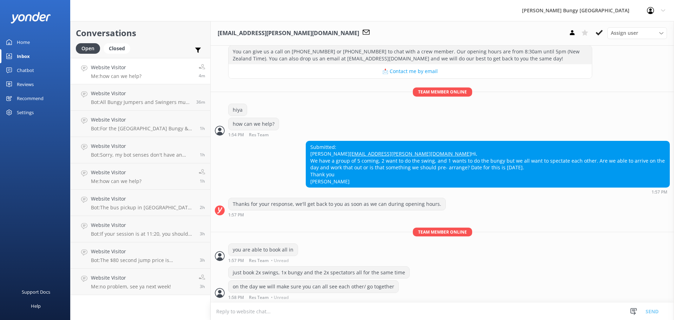
scroll to position [101, 0]
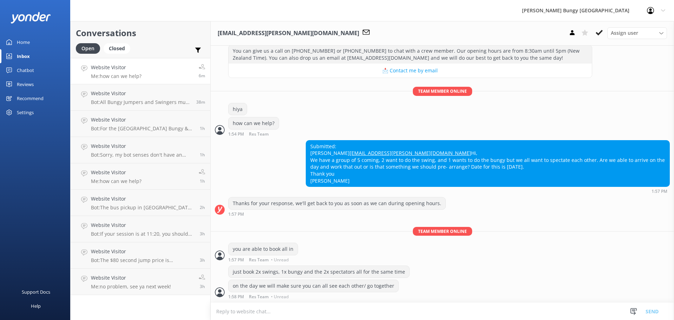
click at [277, 275] on div "just book 2x swings, 1x bungy and the 2x spectators all for the same time" at bounding box center [319, 272] width 181 height 12
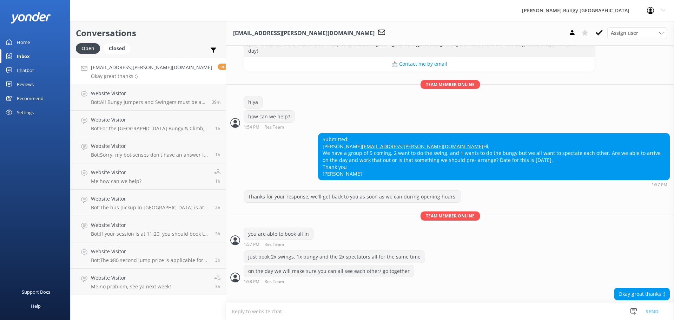
scroll to position [131, 0]
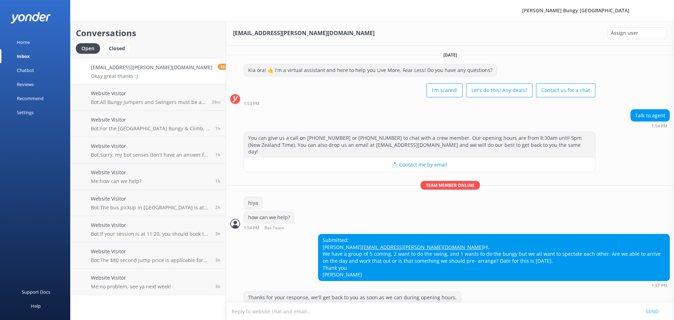
scroll to position [131, 0]
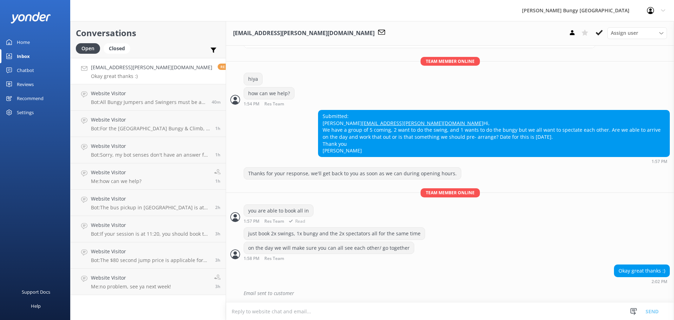
click at [264, 222] on span "Res Team" at bounding box center [274, 221] width 20 height 5
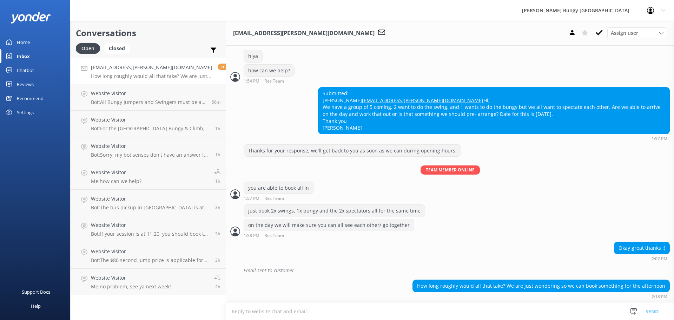
scroll to position [154, 0]
click at [359, 309] on textarea at bounding box center [450, 311] width 448 height 17
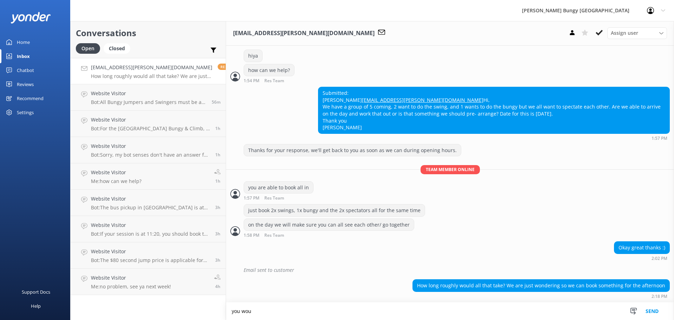
scroll to position [154, 0]
type textarea "you would want to allow between 3-4hrs"
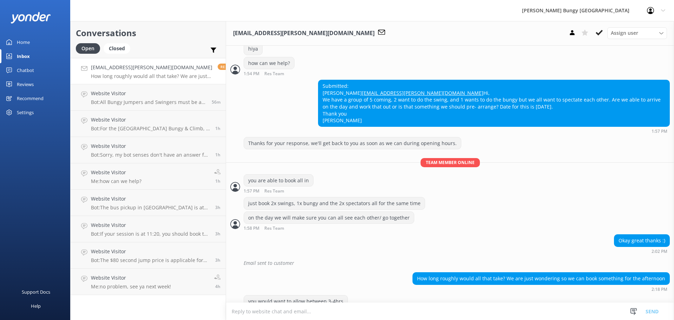
scroll to position [176, 0]
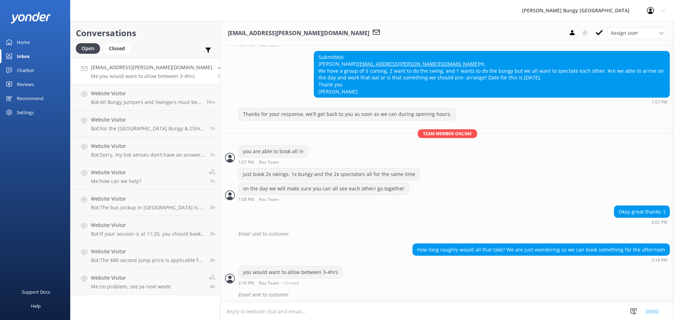
scroll to position [192, 0]
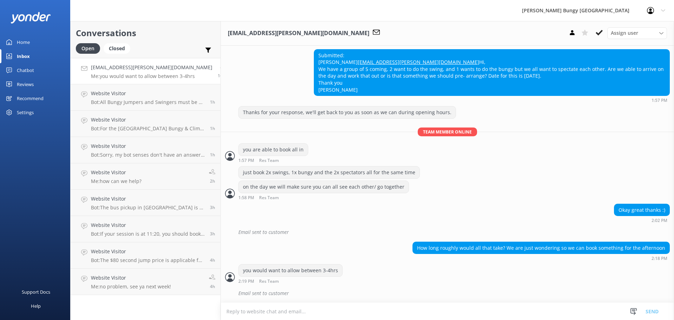
scroll to position [215, 0]
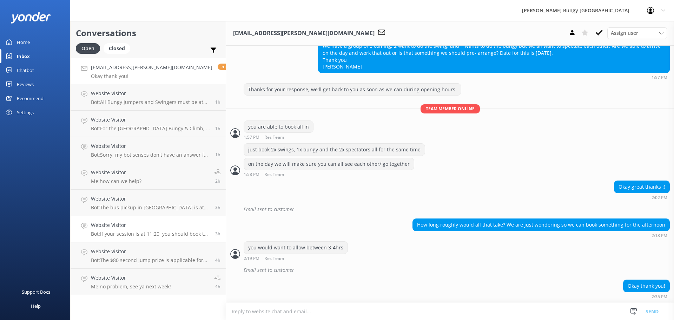
scroll to position [215, 0]
click at [148, 240] on link "Website Visitor Bot: If your session is at 11:20, you should book the bus that …" at bounding box center [148, 229] width 155 height 26
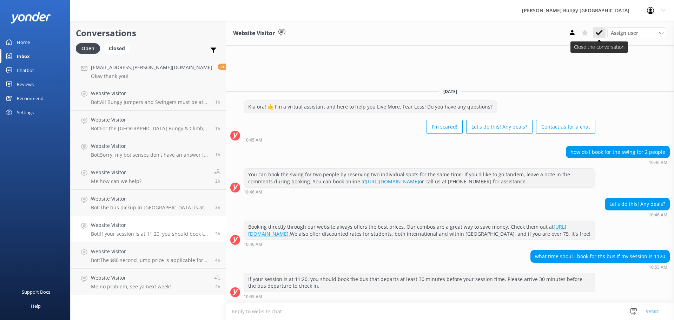
click at [601, 28] on button at bounding box center [599, 32] width 13 height 11
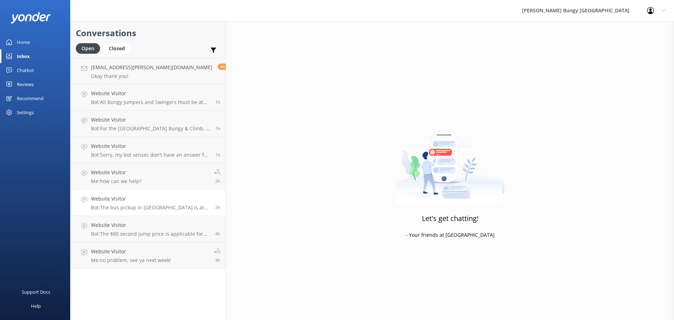
click at [178, 198] on h4 "Website Visitor" at bounding box center [150, 199] width 119 height 8
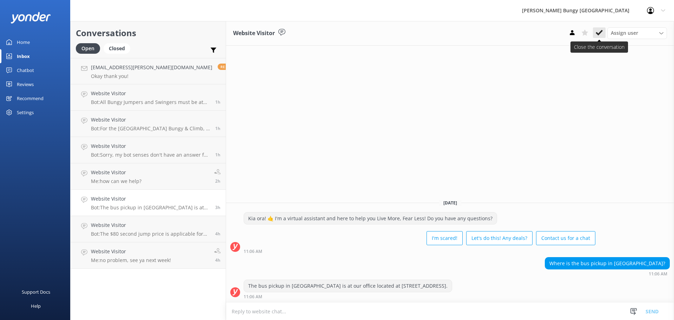
click at [601, 29] on button at bounding box center [599, 32] width 13 height 11
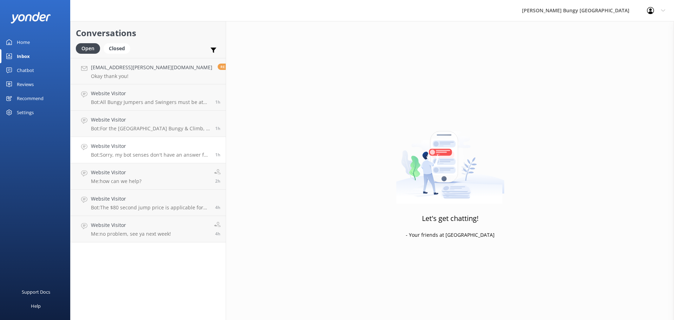
click at [139, 163] on link "Website Visitor Bot: Sorry, my bot senses don't have an answer for that, please…" at bounding box center [148, 150] width 155 height 26
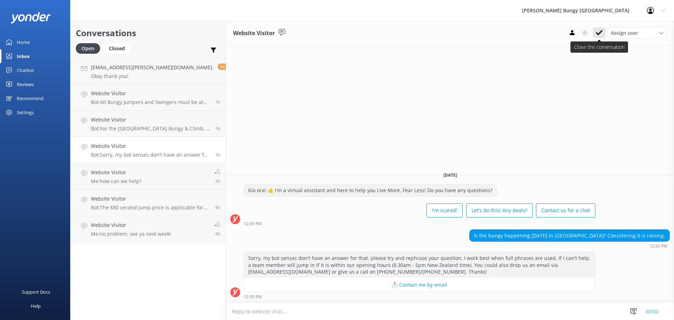
click at [601, 29] on icon at bounding box center [599, 32] width 7 height 7
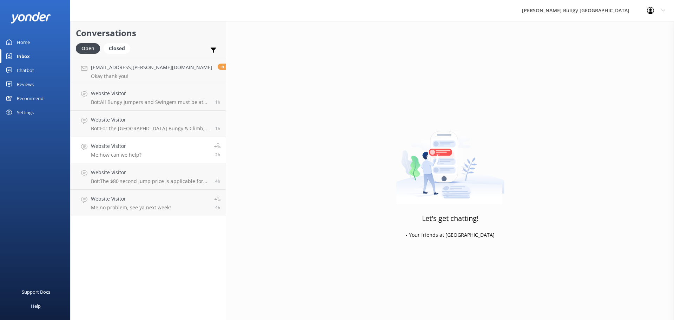
click at [162, 154] on link "Website Visitor Me: how can we help? 2h" at bounding box center [148, 150] width 155 height 26
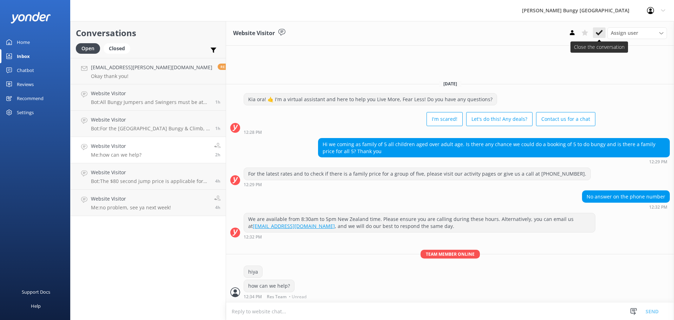
click at [596, 38] on button at bounding box center [599, 32] width 13 height 11
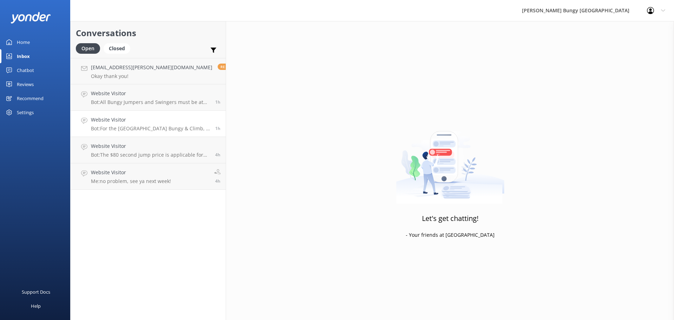
click at [172, 119] on h4 "Website Visitor" at bounding box center [150, 120] width 119 height 8
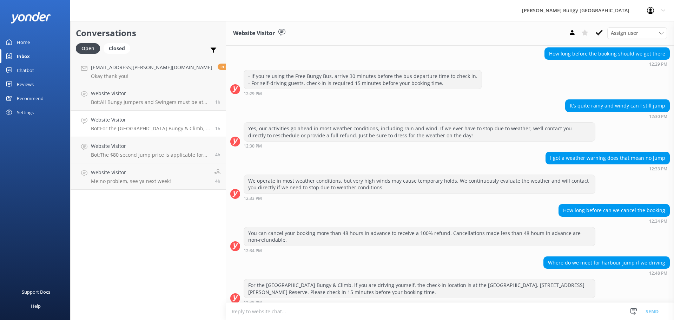
scroll to position [68, 0]
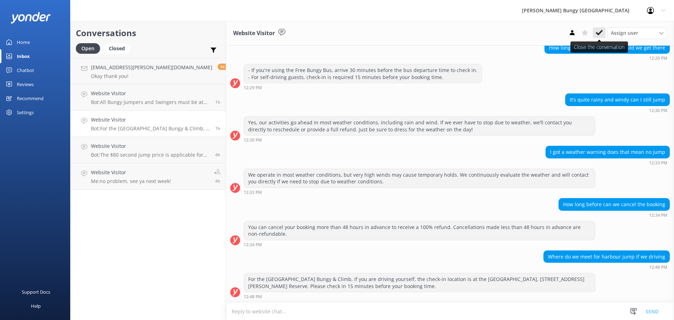
click at [596, 32] on button at bounding box center [599, 32] width 13 height 11
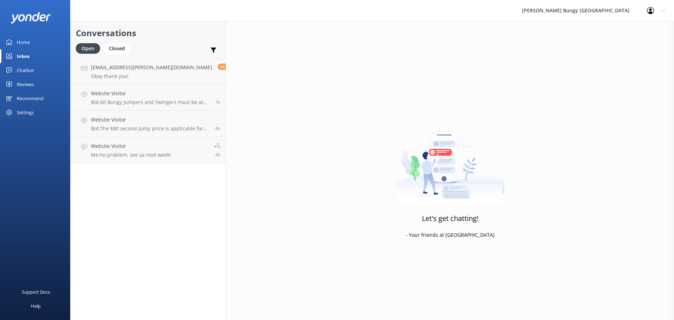
click at [70, 228] on div "Support Docs Help" at bounding box center [35, 240] width 70 height 160
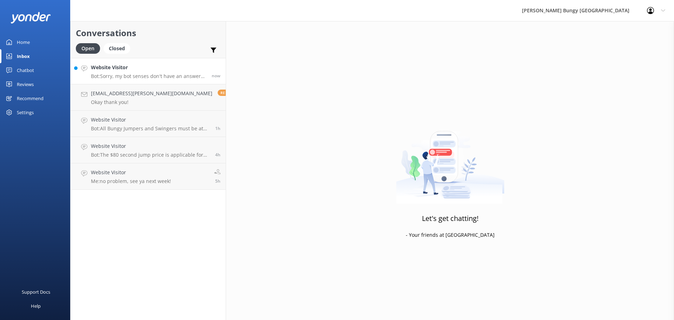
click at [157, 70] on h4 "Website Visitor" at bounding box center [149, 68] width 116 height 8
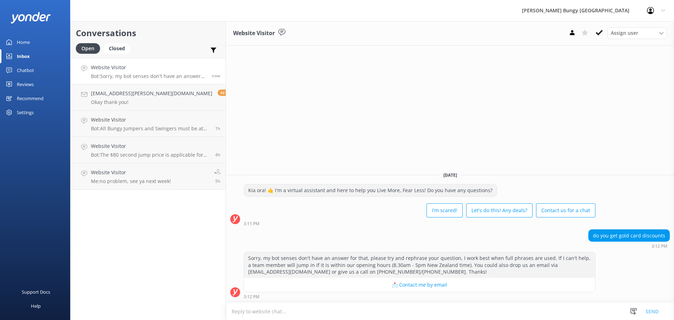
click at [522, 318] on textarea at bounding box center [450, 311] width 448 height 17
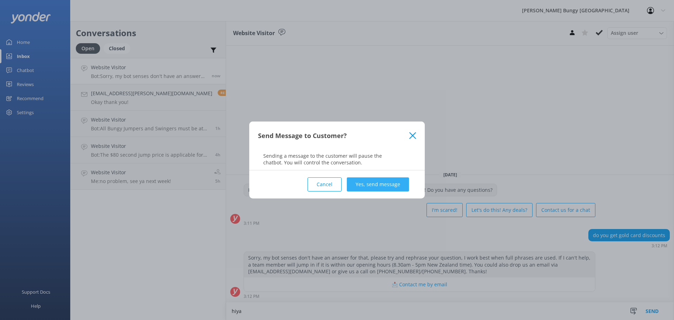
type textarea "hiya"
click at [406, 185] on button "Yes, send message" at bounding box center [378, 184] width 62 height 14
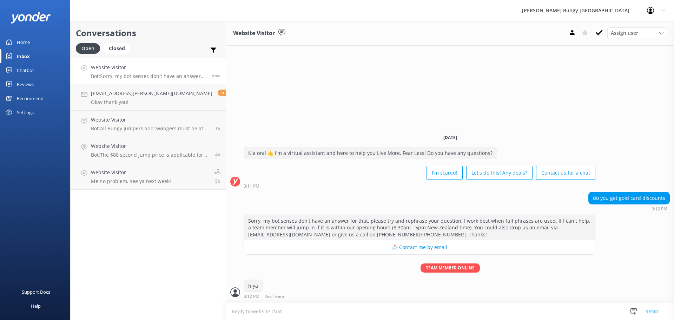
click at [347, 316] on textarea at bounding box center [450, 311] width 448 height 17
type textarea "unfortunately we don't offer gold card discounts"
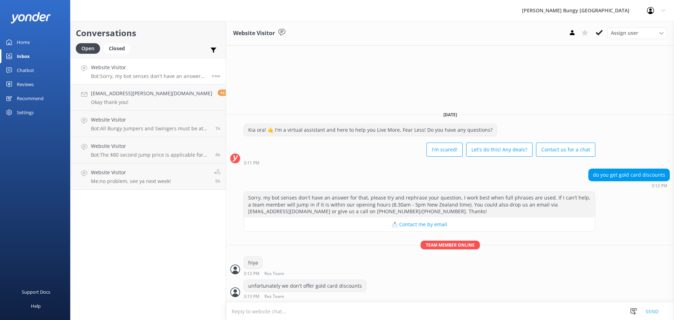
click at [313, 296] on div "3:13 PM Res Team Read" at bounding box center [305, 296] width 123 height 5
click at [317, 308] on textarea at bounding box center [450, 311] width 448 height 17
type textarea "participants 75yrs and older can do our activities for free though :)"
